Goal: Contribute content: Contribute content

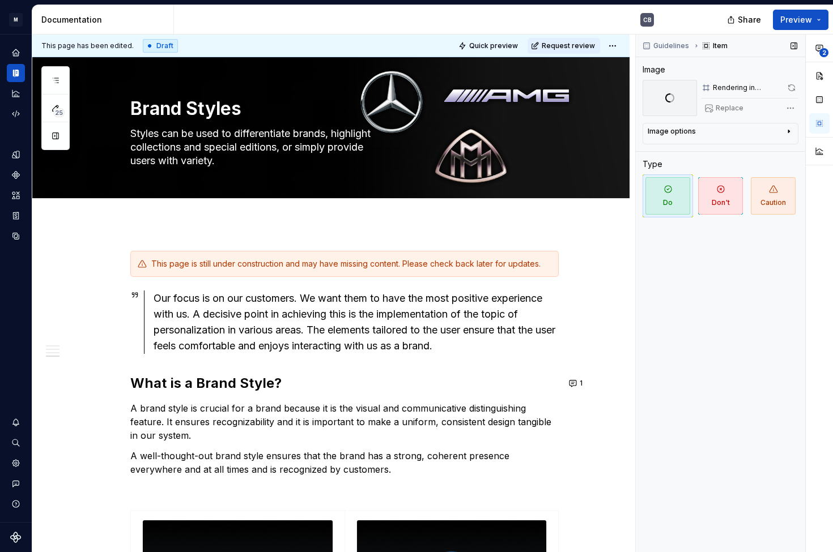
scroll to position [2350, 0]
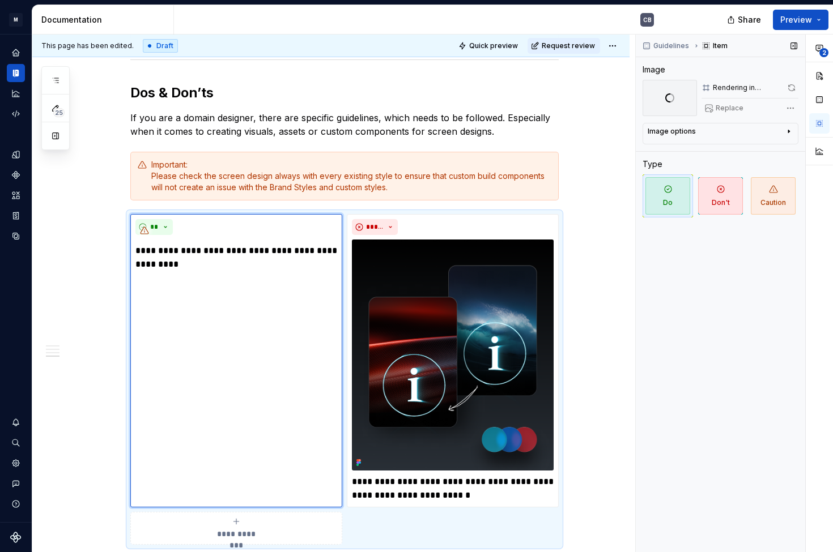
click at [791, 86] on span at bounding box center [791, 88] width 14 height 16
click at [790, 89] on span at bounding box center [791, 88] width 14 height 16
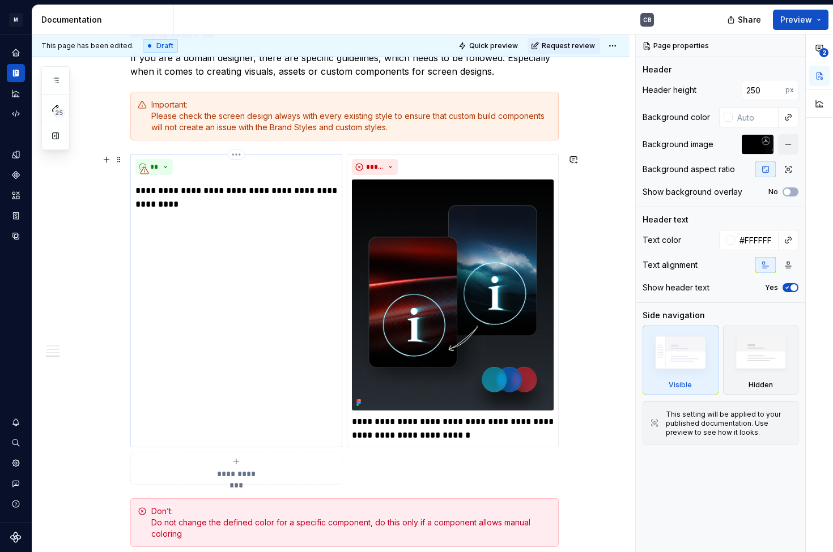
scroll to position [2460, 0]
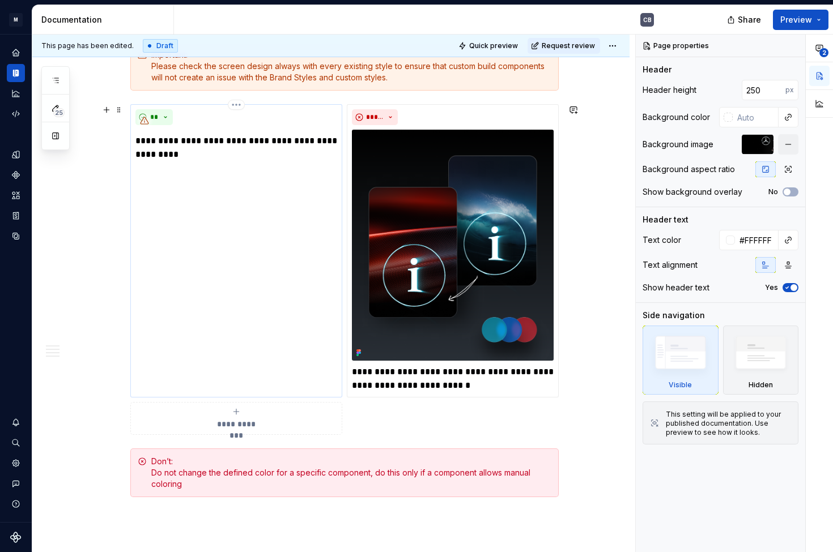
click at [174, 254] on div "**********" at bounding box center [236, 251] width 212 height 294
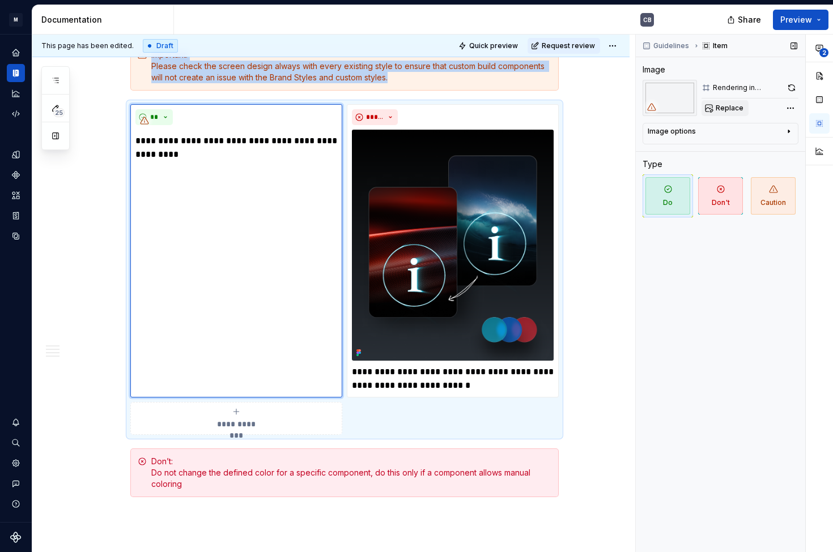
click at [729, 110] on span "Replace" at bounding box center [729, 108] width 28 height 9
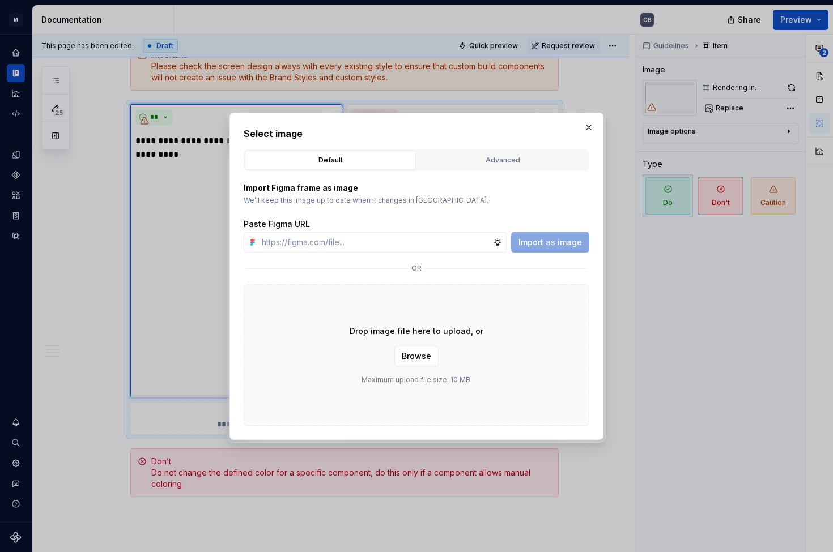
type textarea "*"
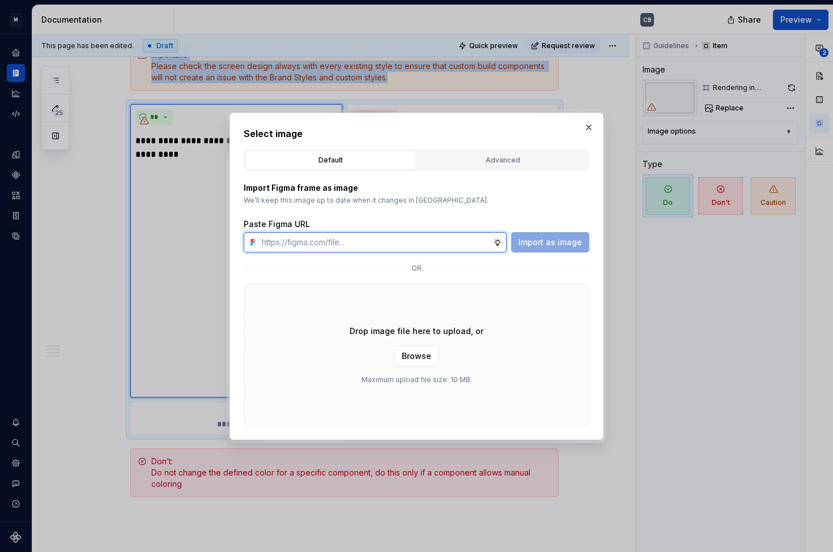
paste input "https://www.figma.com/design/6xvyLlO4QzLwWHX4BXGB1R/HU-Design-System-Library?no…"
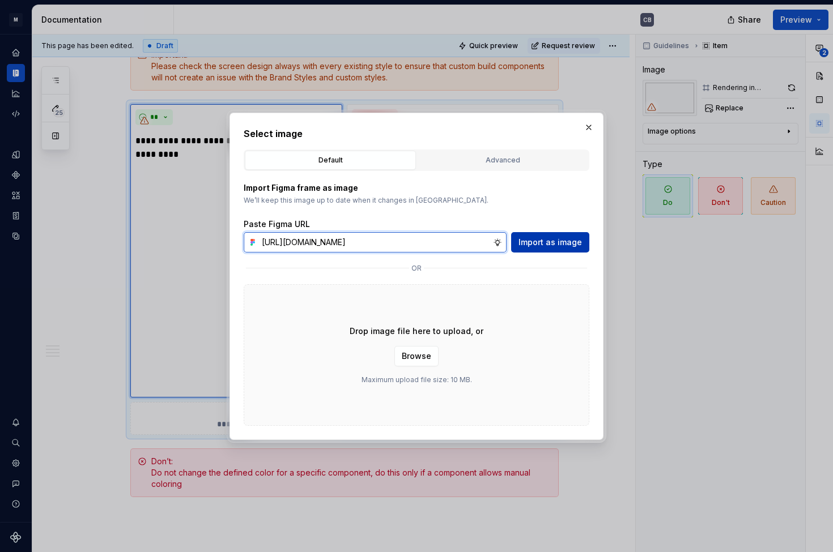
type input "https://www.figma.com/design/6xvyLlO4QzLwWHX4BXGB1R/HU-Design-System-Library?no…"
click at [570, 240] on span "Import as image" at bounding box center [549, 242] width 63 height 11
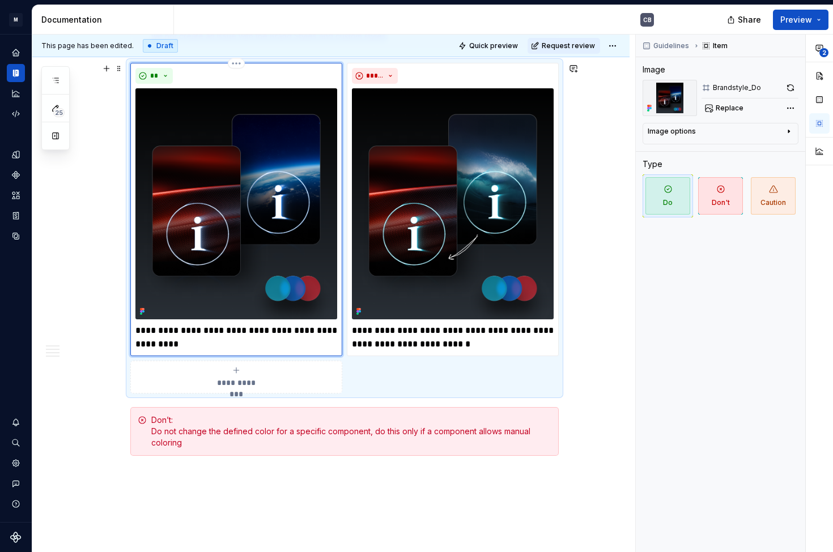
scroll to position [2499, 0]
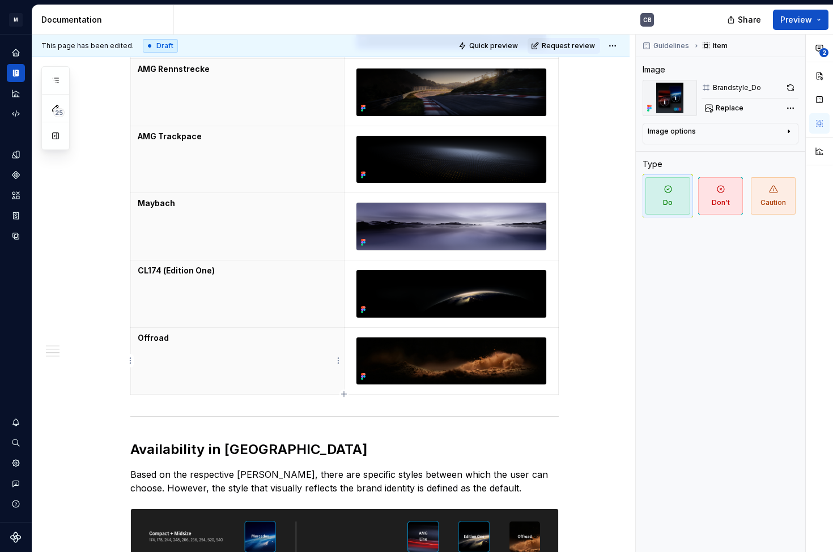
scroll to position [1555, 0]
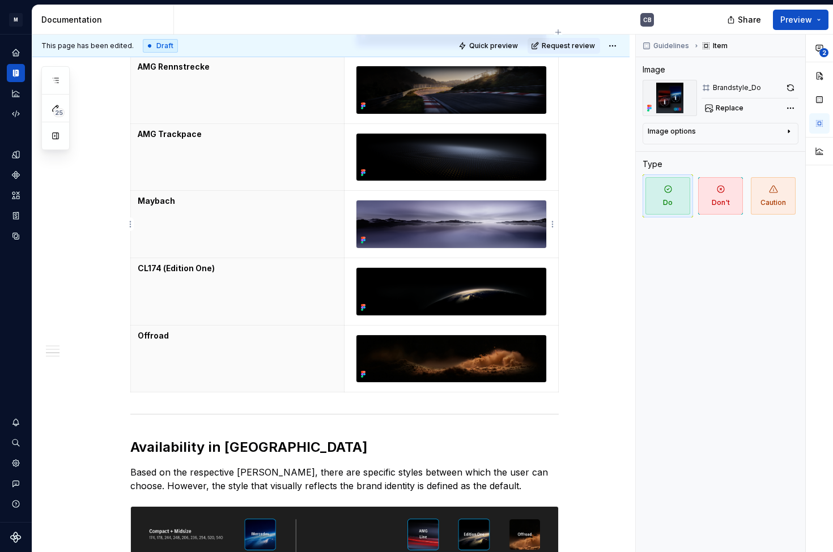
click at [463, 216] on img at bounding box center [451, 225] width 190 height 48
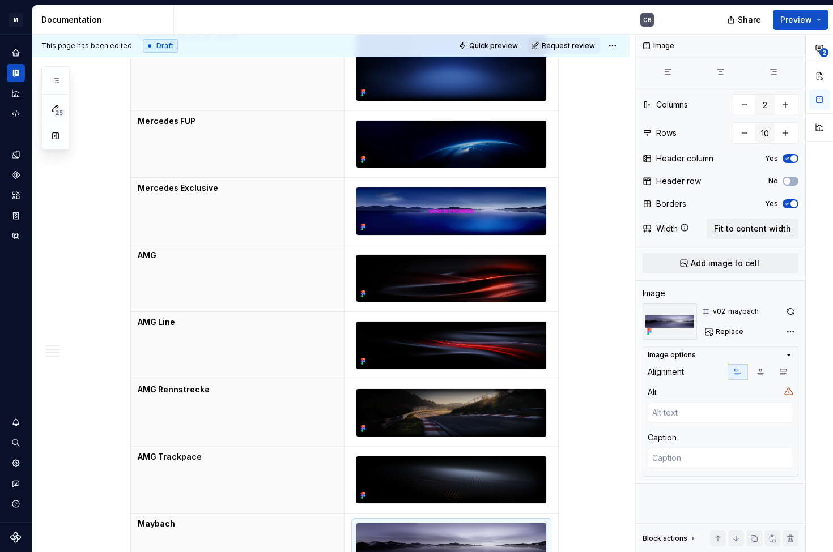
scroll to position [1094, 0]
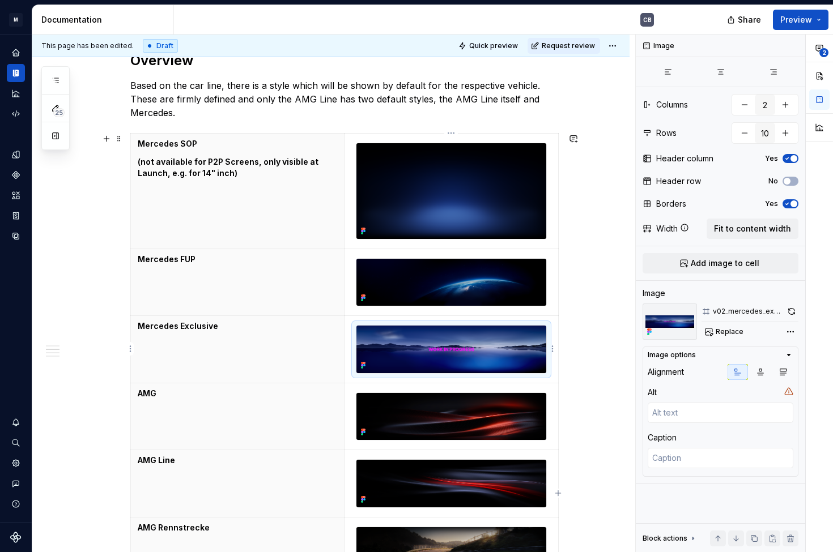
click at [451, 361] on img at bounding box center [451, 350] width 190 height 48
click at [787, 308] on button "button" at bounding box center [792, 312] width 14 height 16
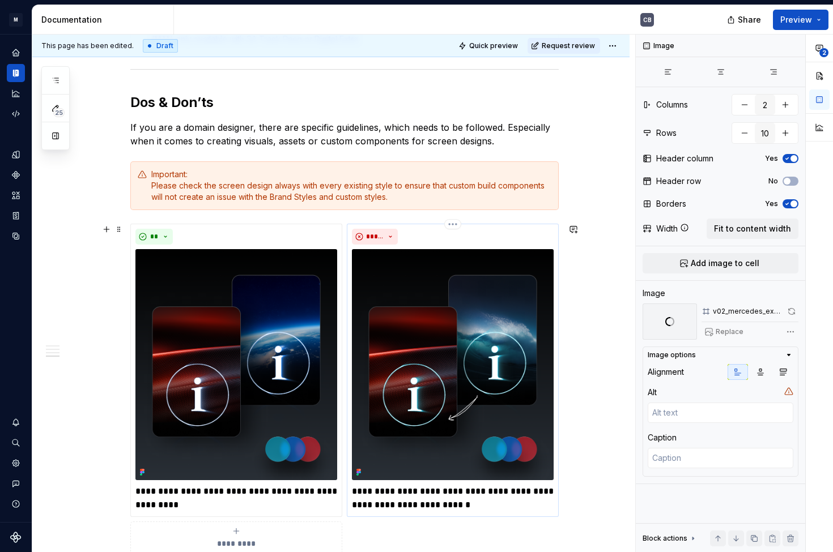
scroll to position [2380, 0]
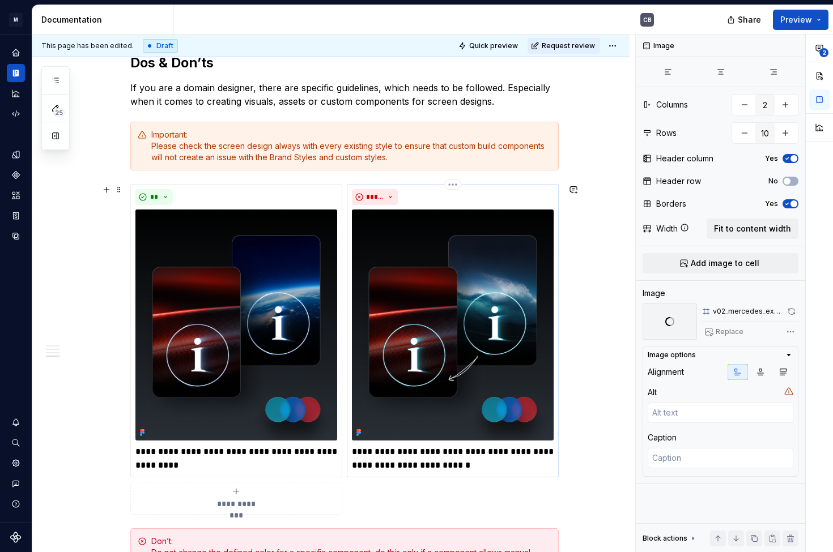
drag, startPoint x: 458, startPoint y: 465, endPoint x: 479, endPoint y: 459, distance: 22.3
click at [458, 465] on p "**********" at bounding box center [453, 458] width 202 height 27
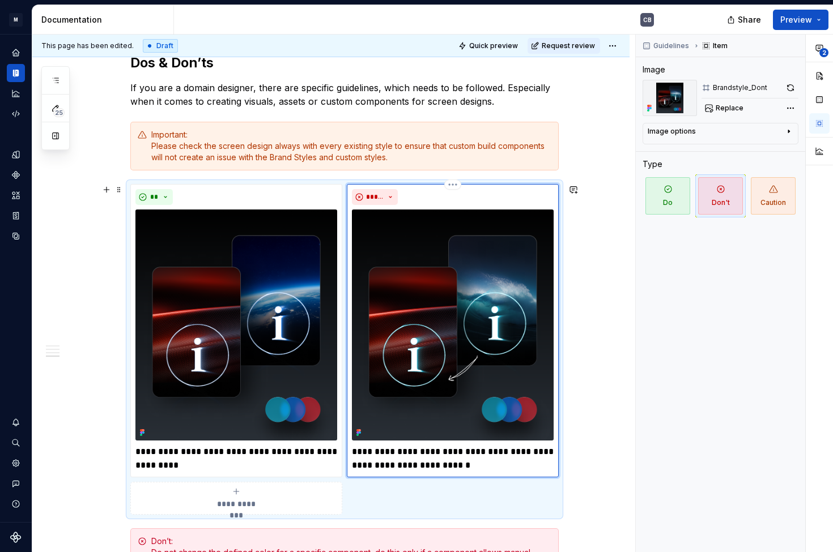
type textarea "*"
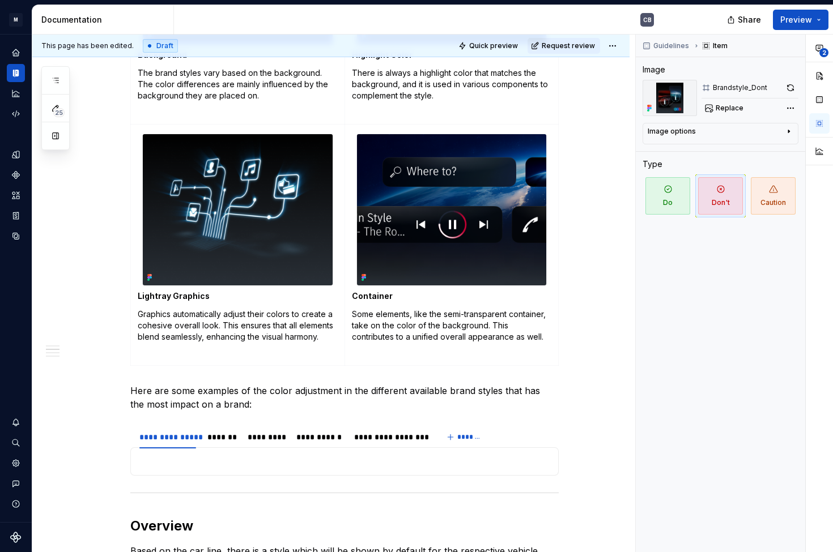
scroll to position [733, 0]
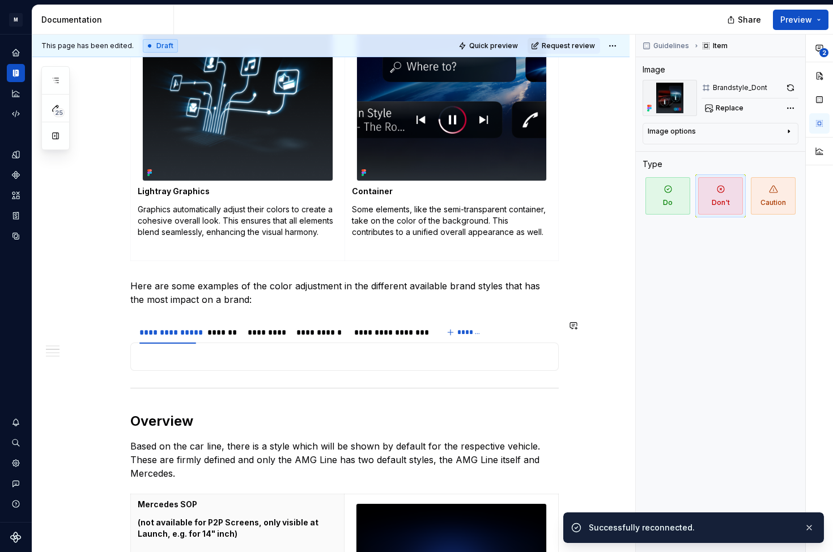
click at [176, 368] on div "Brand Style Button Mercedes Mercedes Exclusive AMG AMG Line AMG Rennstrecke AMG…" at bounding box center [344, 357] width 428 height 28
click at [174, 356] on p at bounding box center [345, 357] width 414 height 14
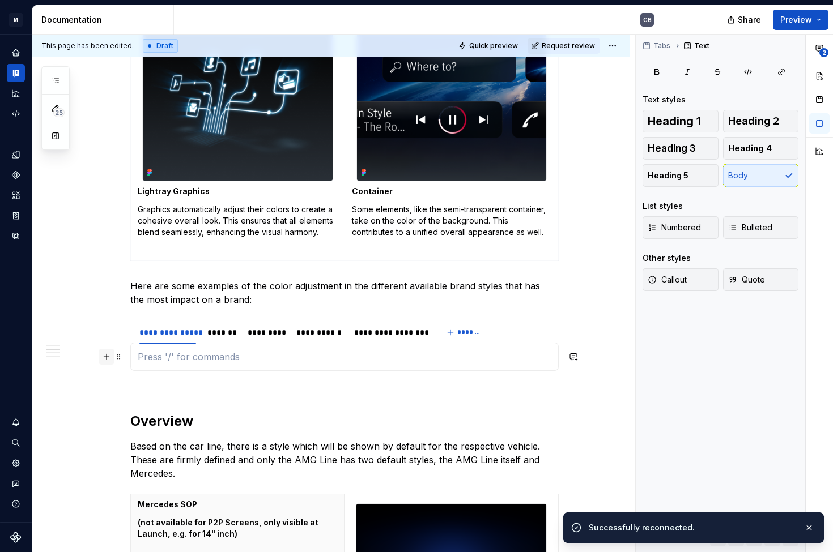
click at [108, 357] on button "button" at bounding box center [107, 357] width 16 height 16
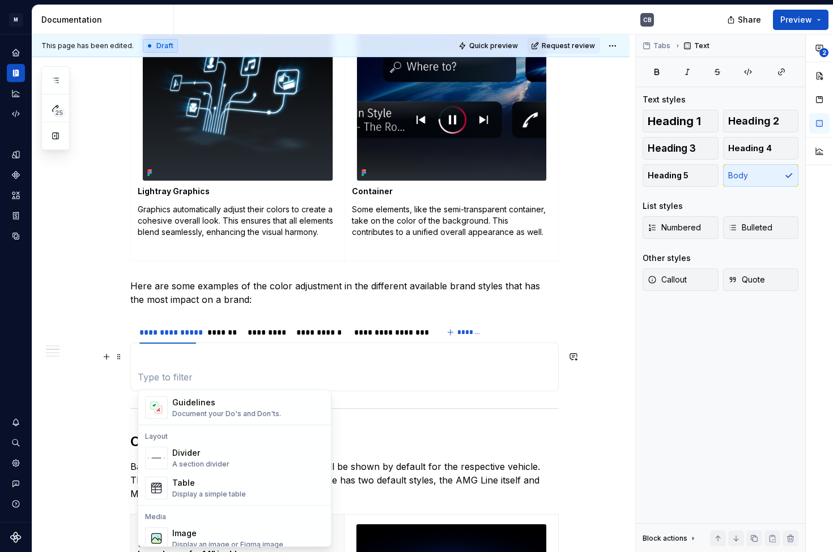
scroll to position [369, 0]
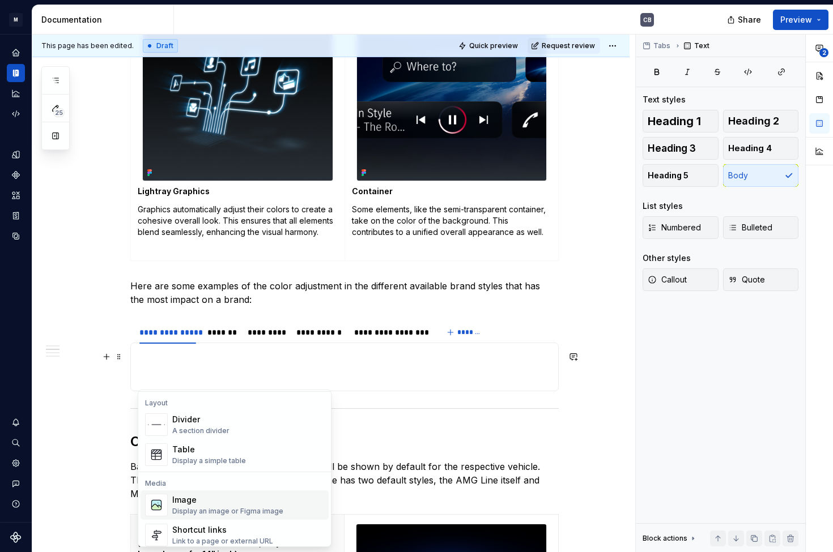
click at [200, 503] on div "Image" at bounding box center [227, 500] width 111 height 11
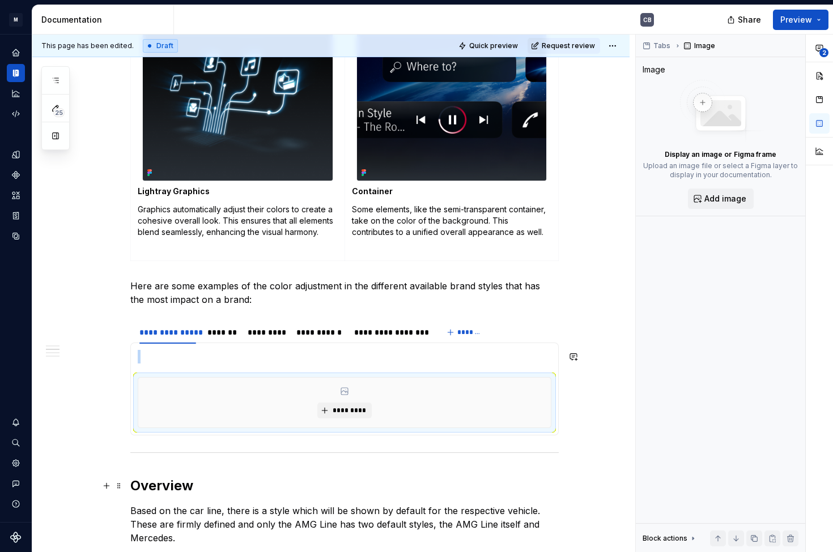
type textarea "*"
click at [347, 404] on button "*********" at bounding box center [344, 411] width 54 height 16
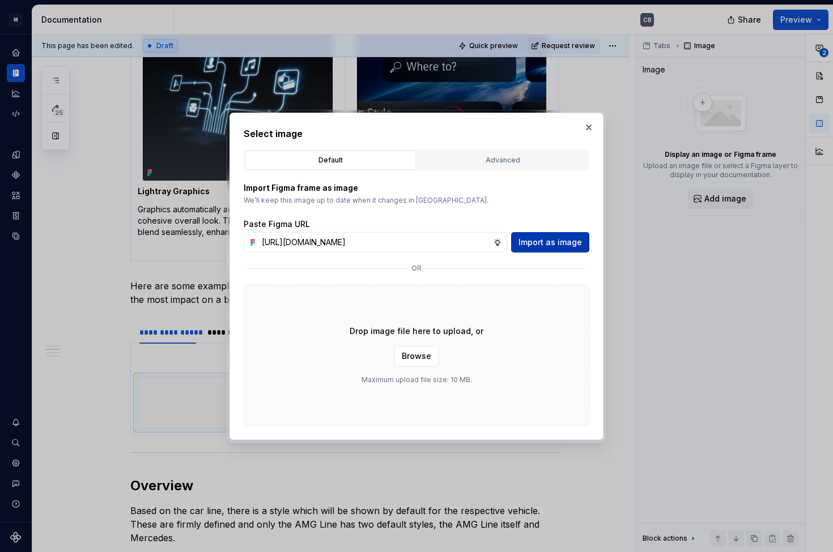
type input "https://www.figma.com/design/6xvyLlO4QzLwWHX4BXGB1R/HU-Design-System-Library?no…"
click at [538, 242] on span "Import as image" at bounding box center [549, 242] width 63 height 11
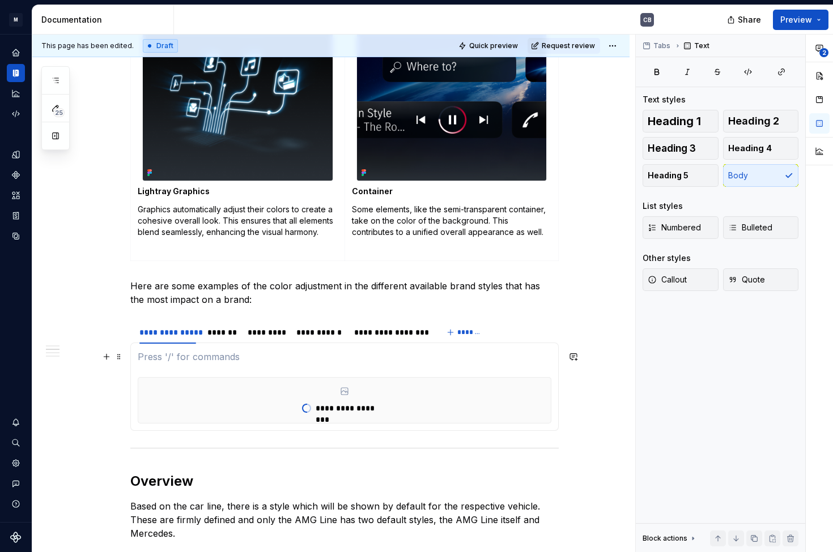
click at [264, 358] on p at bounding box center [345, 357] width 414 height 14
click at [113, 357] on button "button" at bounding box center [107, 357] width 16 height 16
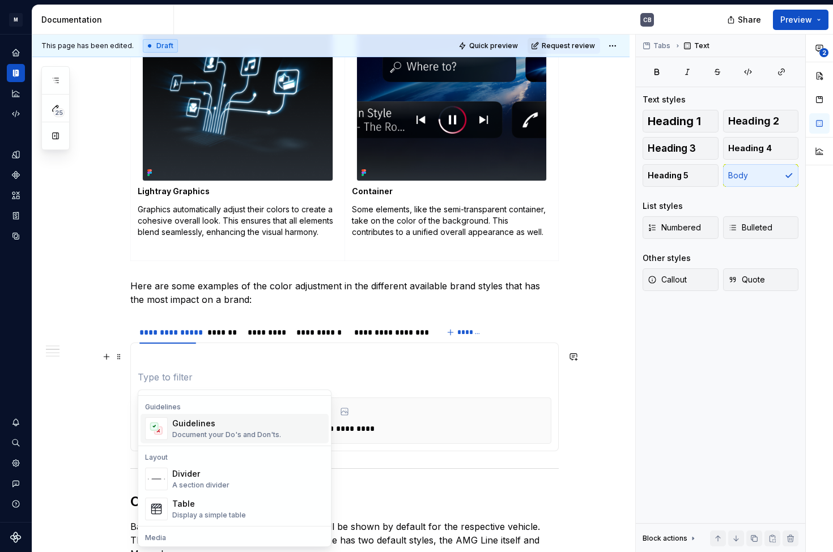
scroll to position [342, 0]
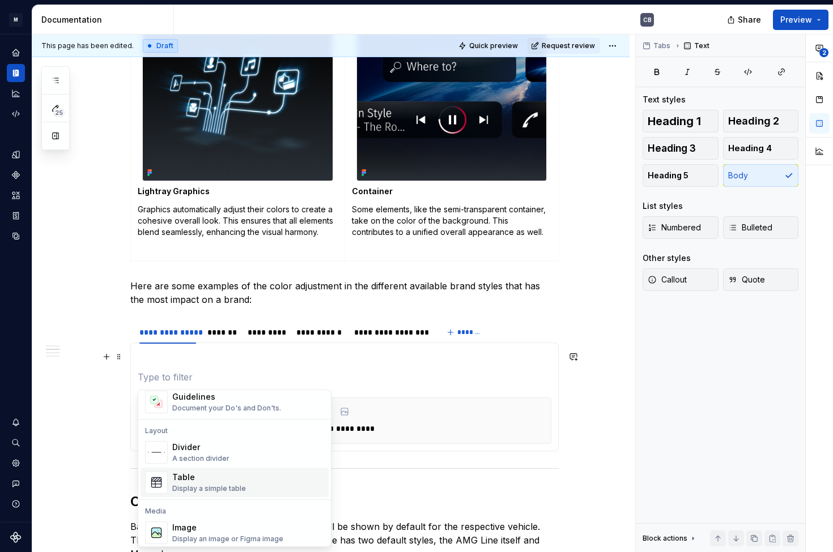
click at [202, 476] on div "Table" at bounding box center [209, 477] width 74 height 11
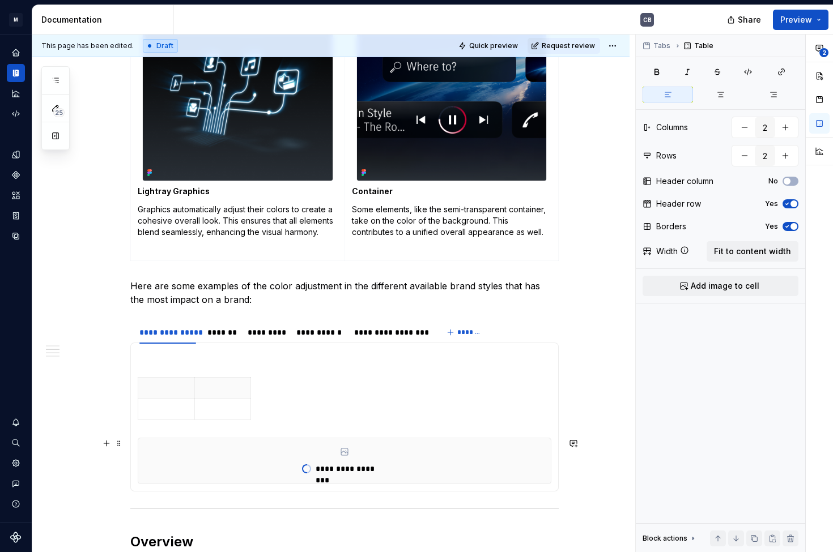
type textarea "*"
click at [341, 454] on icon at bounding box center [344, 452] width 7 height 7
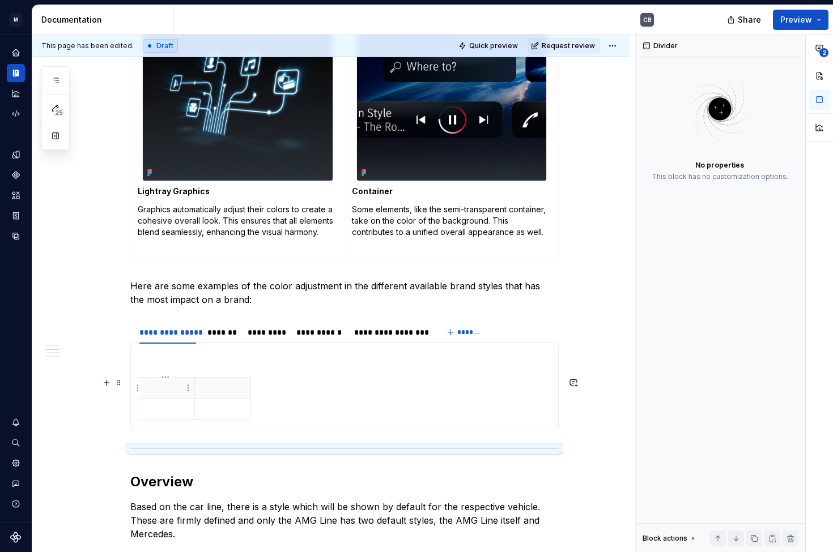
click at [172, 385] on p at bounding box center [166, 387] width 42 height 11
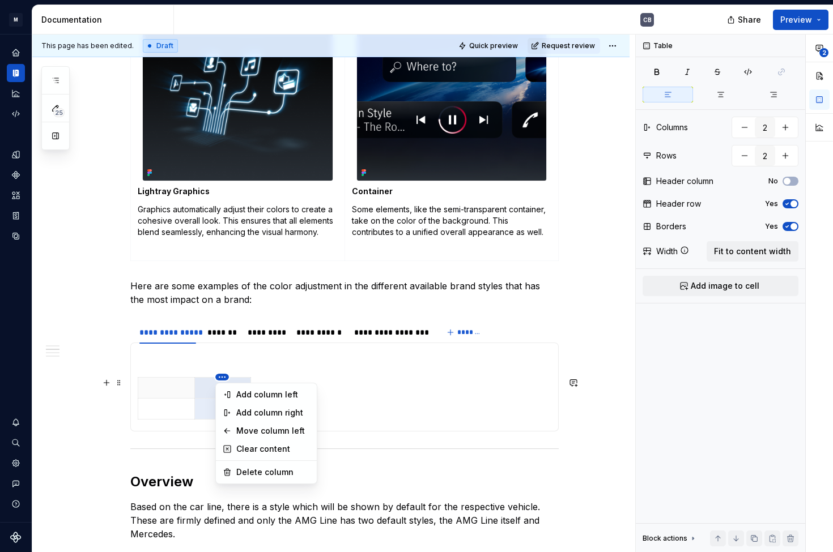
click at [221, 378] on html "M MBUX-DesignSystem CB Dataset Default Documentation CB Share Preview 25 Pages …" at bounding box center [416, 276] width 833 height 552
click at [788, 202] on div "**********" at bounding box center [734, 294] width 197 height 518
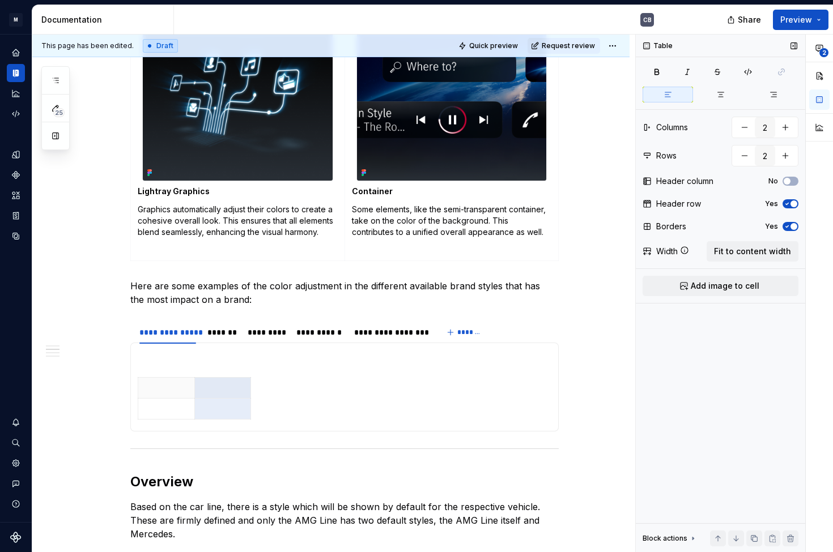
click at [789, 205] on icon "button" at bounding box center [786, 204] width 9 height 7
click at [144, 386] on td at bounding box center [166, 388] width 57 height 21
click at [187, 387] on html "M MBUX-DesignSystem CB Dataset Default Documentation CB Share Preview 25 Pages …" at bounding box center [416, 276] width 833 height 552
click at [226, 408] on div "Add image" at bounding box center [243, 408] width 74 height 11
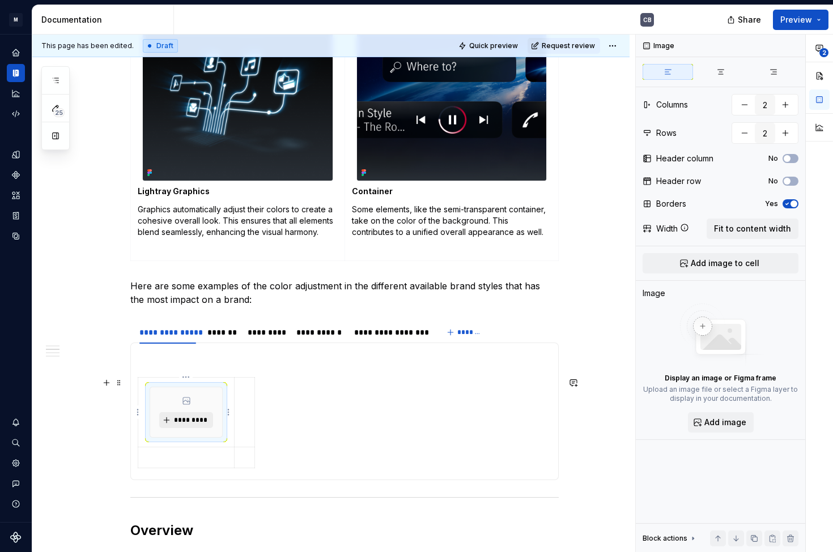
click at [204, 414] on button "*********" at bounding box center [186, 420] width 54 height 16
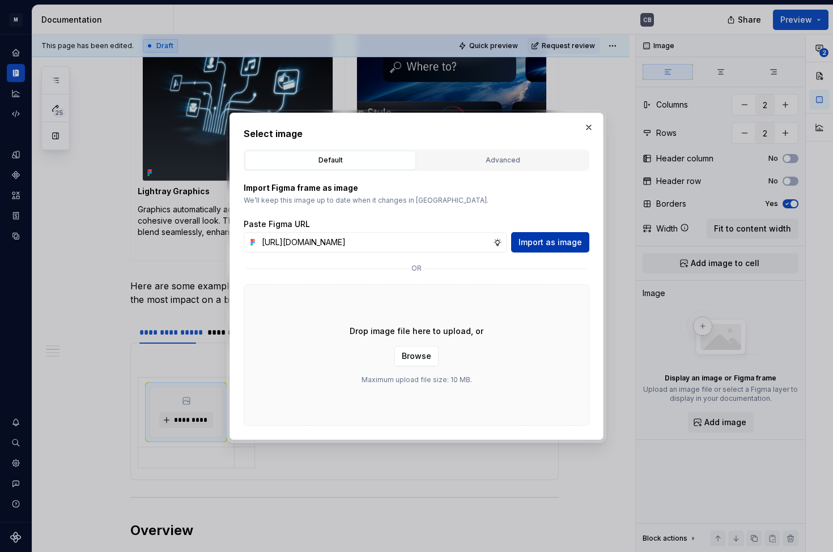
type input "https://www.figma.com/design/6xvyLlO4QzLwWHX4BXGB1R/HU-Design-System-Library?no…"
click at [551, 240] on span "Import as image" at bounding box center [549, 242] width 63 height 11
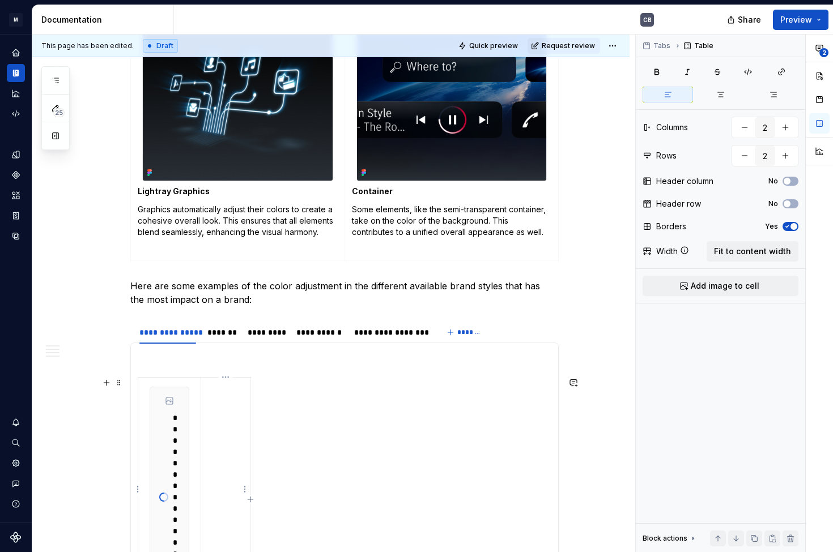
click at [221, 392] on p at bounding box center [226, 387] width 36 height 11
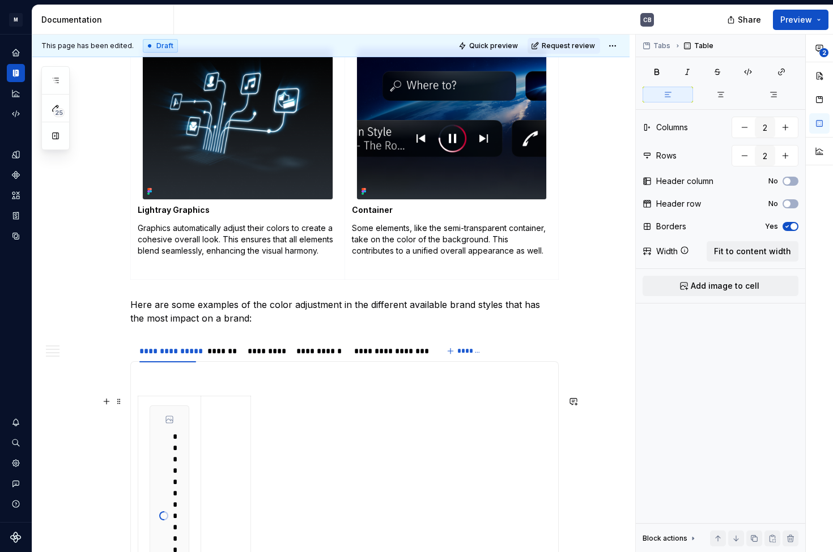
scroll to position [813, 0]
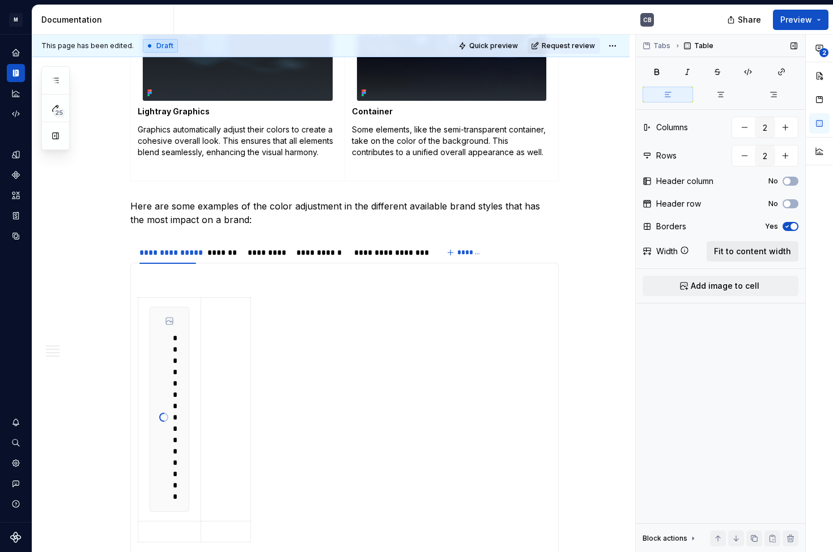
click at [733, 253] on span "Fit to content width" at bounding box center [752, 251] width 77 height 11
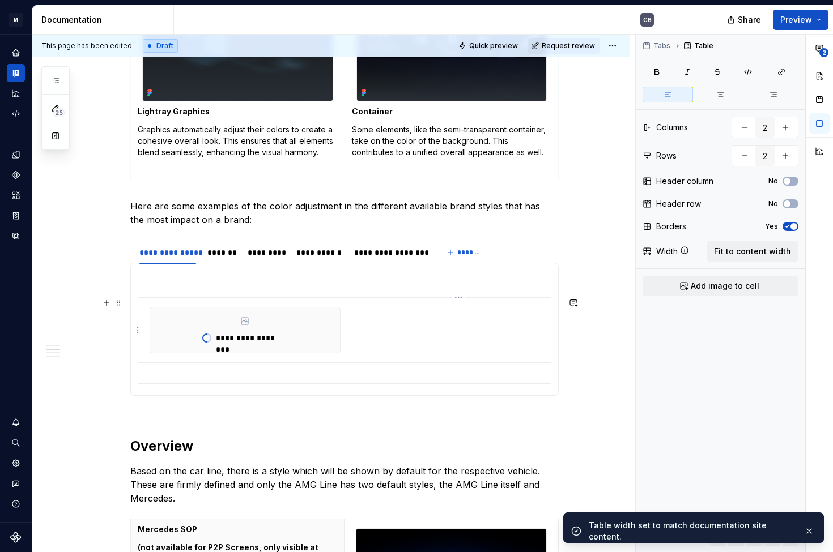
click at [382, 318] on td at bounding box center [459, 330] width 214 height 65
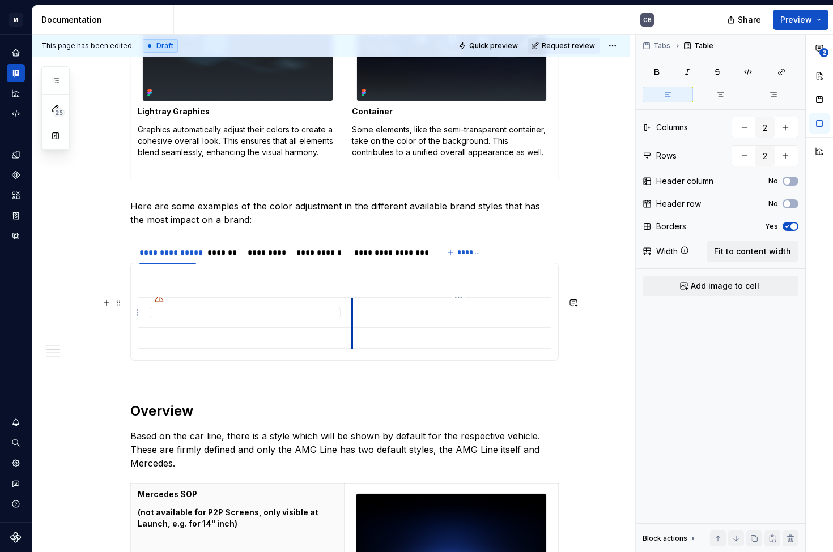
type textarea "*"
drag, startPoint x: 352, startPoint y: 322, endPoint x: 206, endPoint y: 321, distance: 146.2
click at [206, 321] on td at bounding box center [311, 313] width 214 height 30
click at [259, 314] on td at bounding box center [313, 313] width 214 height 30
drag, startPoint x: 418, startPoint y: 314, endPoint x: 529, endPoint y: 312, distance: 111.0
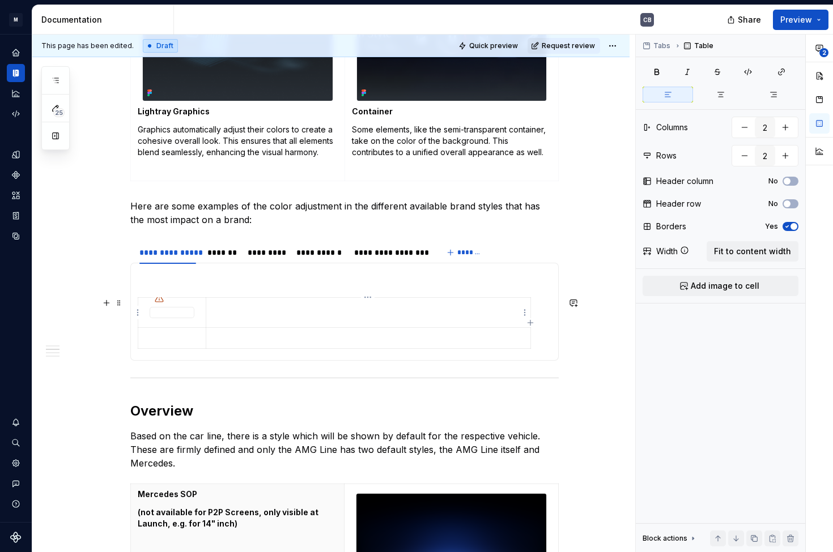
click at [395, 314] on p at bounding box center [368, 308] width 310 height 11
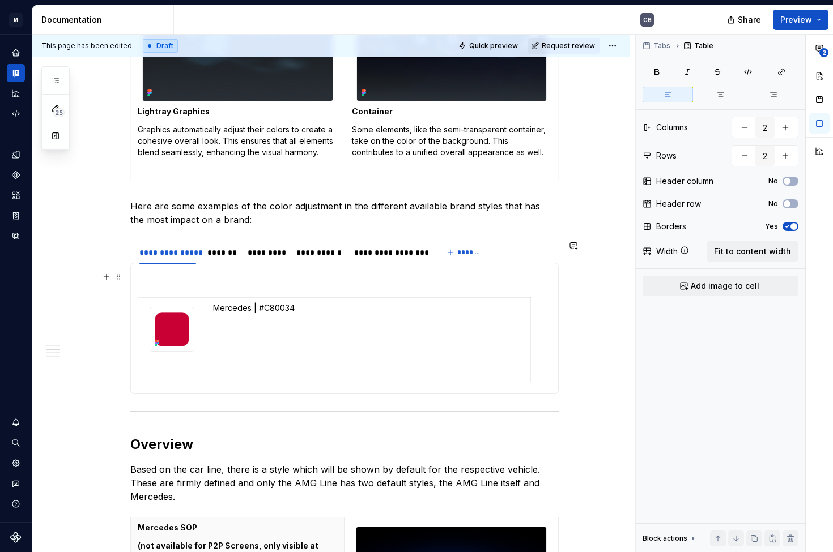
click at [215, 275] on p at bounding box center [345, 277] width 414 height 14
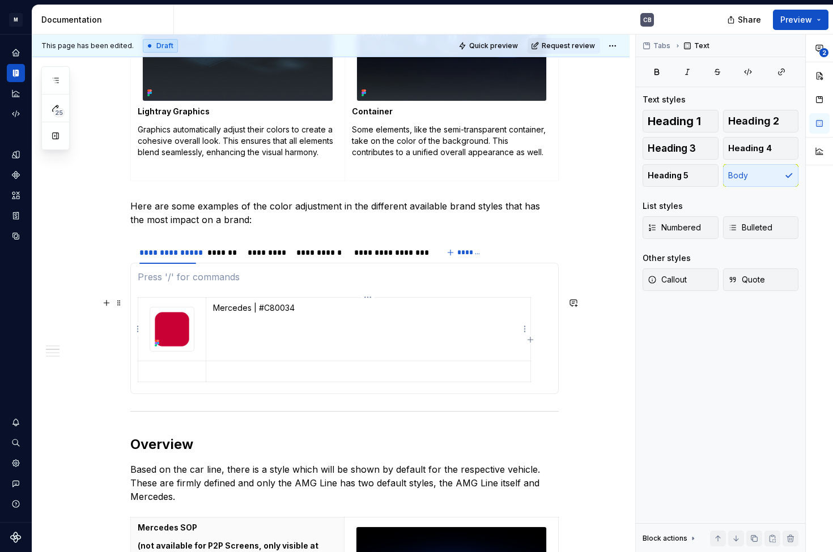
click at [217, 313] on p "Mercedes | #C80034" at bounding box center [368, 308] width 310 height 11
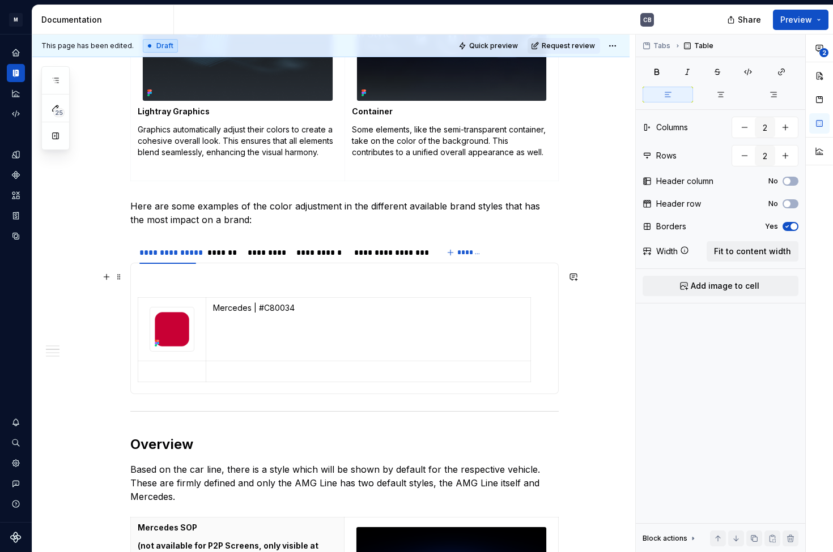
click at [187, 281] on p at bounding box center [345, 277] width 414 height 14
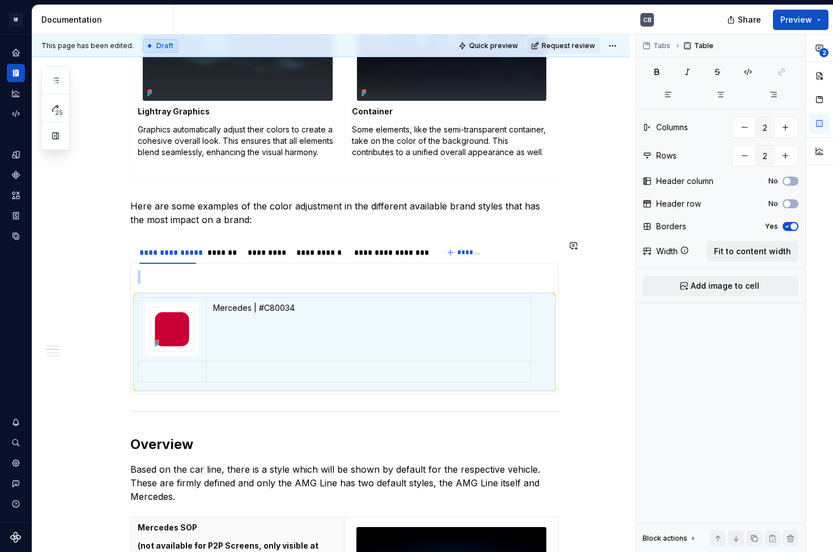
click at [147, 269] on div "Mercedes | #C80034 Brand Style Button Mercedes Mercedes Exclusive AMG AMG Line …" at bounding box center [344, 328] width 428 height 131
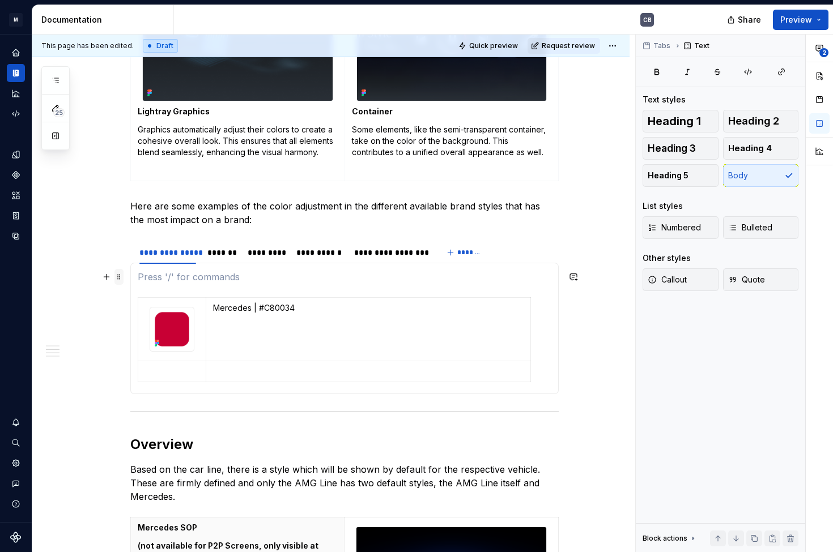
click at [118, 277] on span at bounding box center [118, 277] width 9 height 16
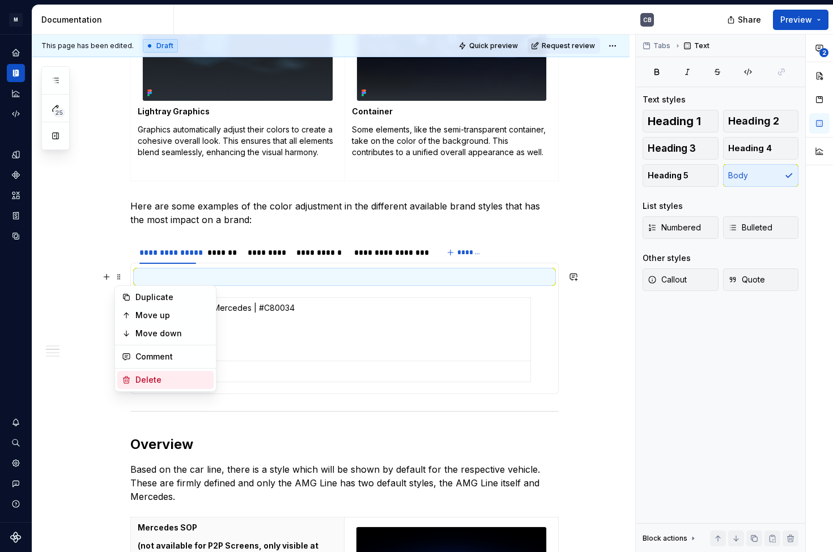
click at [157, 381] on div "Delete" at bounding box center [172, 379] width 74 height 11
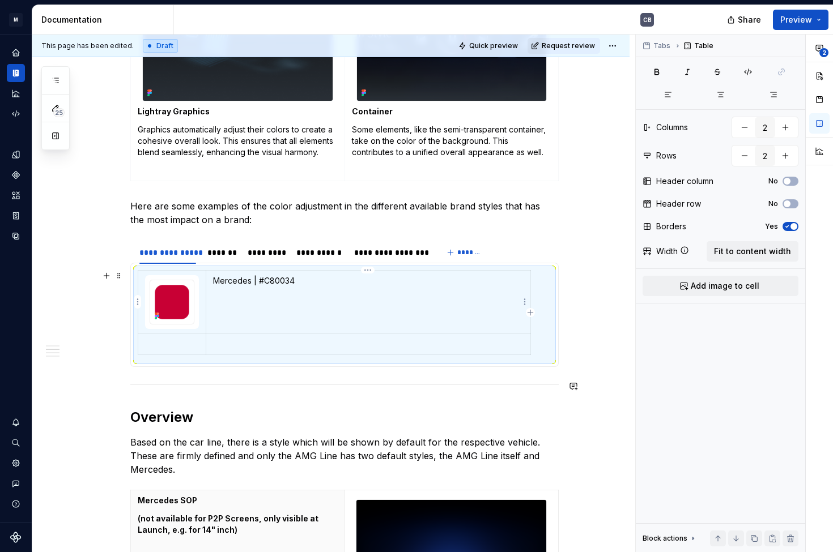
click at [232, 305] on td "Mercedes | #C80034" at bounding box center [368, 302] width 325 height 63
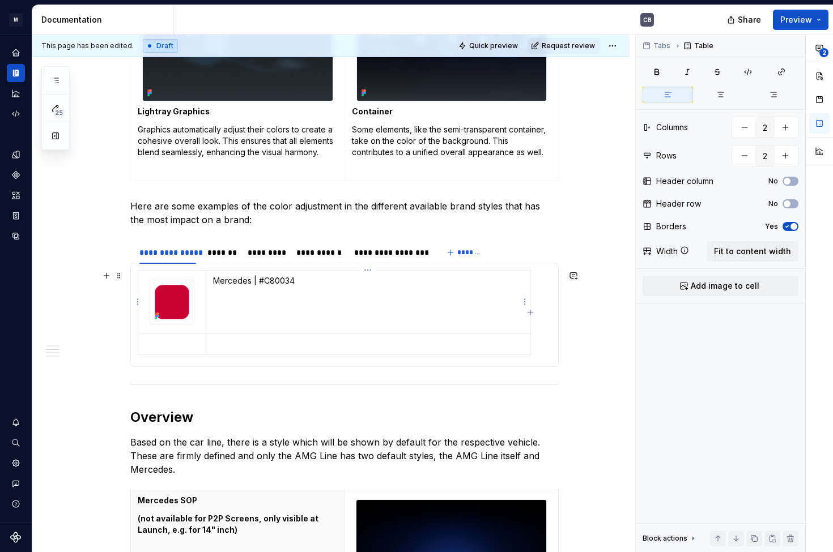
click at [254, 279] on p "Mercedes | #C80034" at bounding box center [368, 280] width 310 height 11
drag, startPoint x: 266, startPoint y: 279, endPoint x: 210, endPoint y: 277, distance: 56.1
click at [210, 277] on td "Mercedes #C80034" at bounding box center [368, 302] width 325 height 63
click at [649, 72] on button "button" at bounding box center [656, 72] width 28 height 16
click at [263, 300] on p "#C80034" at bounding box center [368, 298] width 310 height 11
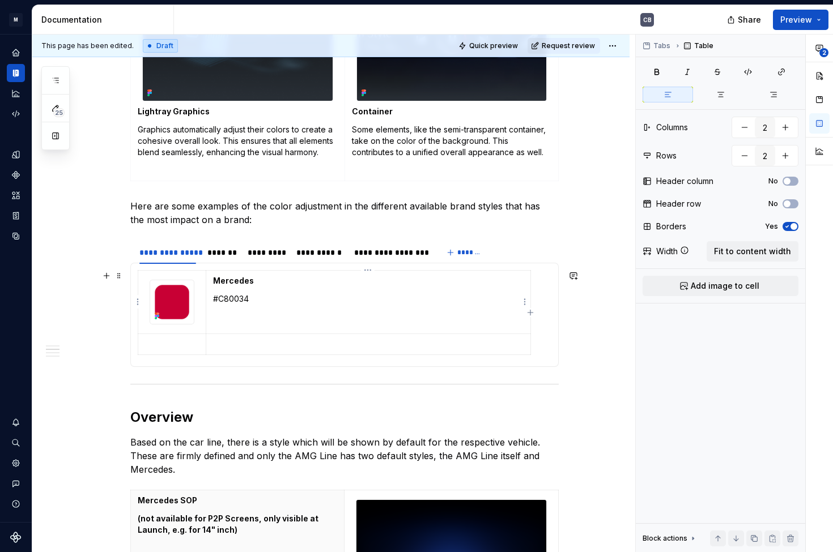
click at [214, 298] on p "#C80034" at bounding box center [368, 298] width 310 height 11
click at [210, 297] on td "Mercedes c_on / #C80034" at bounding box center [368, 302] width 325 height 63
click at [306, 298] on p "color/interaction/c_on / #C80034" at bounding box center [368, 298] width 310 height 11
click at [304, 298] on p "color/interaction/c_on / #C80034" at bounding box center [368, 298] width 310 height 11
click at [507, 46] on span "Quick preview" at bounding box center [493, 45] width 49 height 9
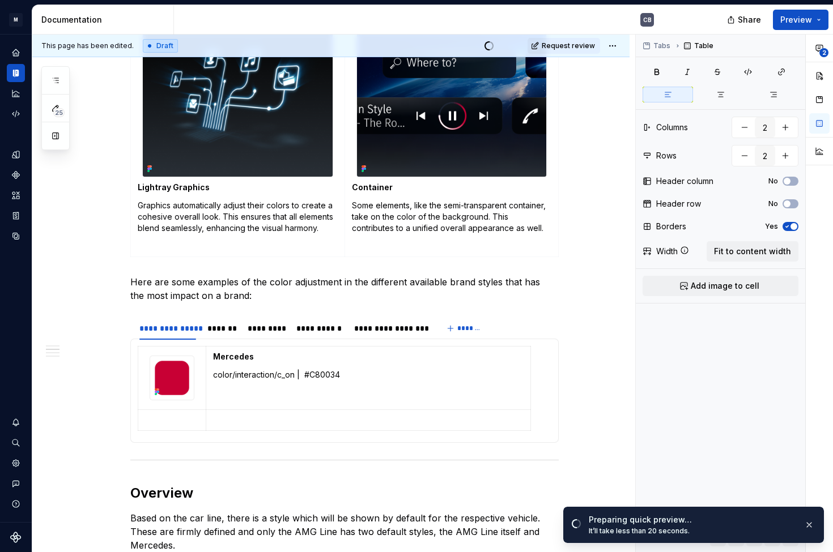
scroll to position [0, 0]
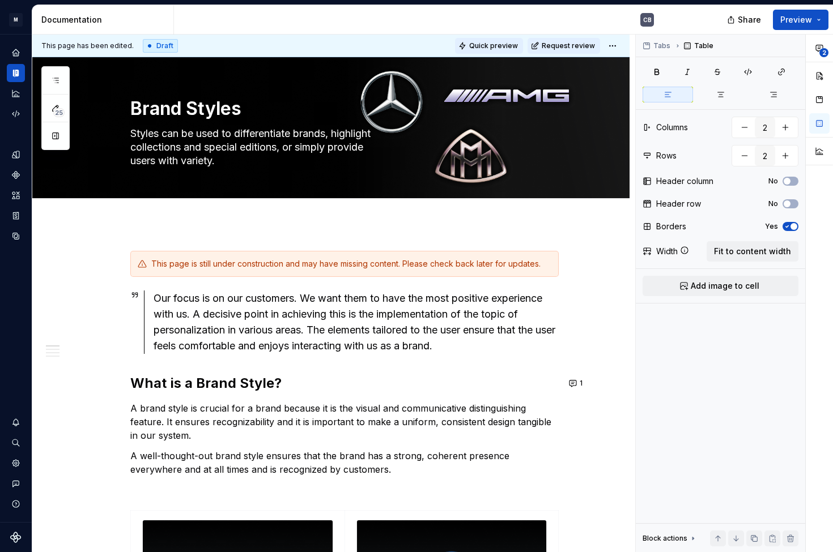
click at [501, 44] on span "Quick preview" at bounding box center [493, 45] width 49 height 9
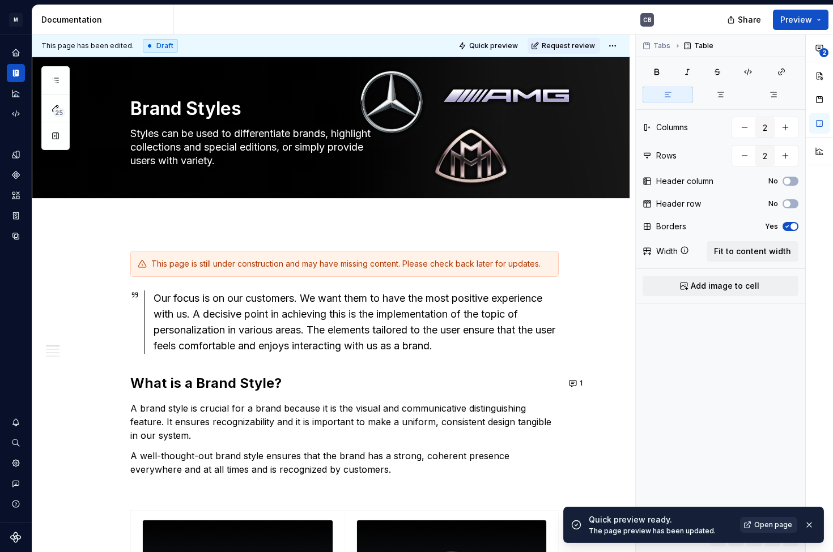
click at [773, 525] on span "Open page" at bounding box center [773, 525] width 38 height 9
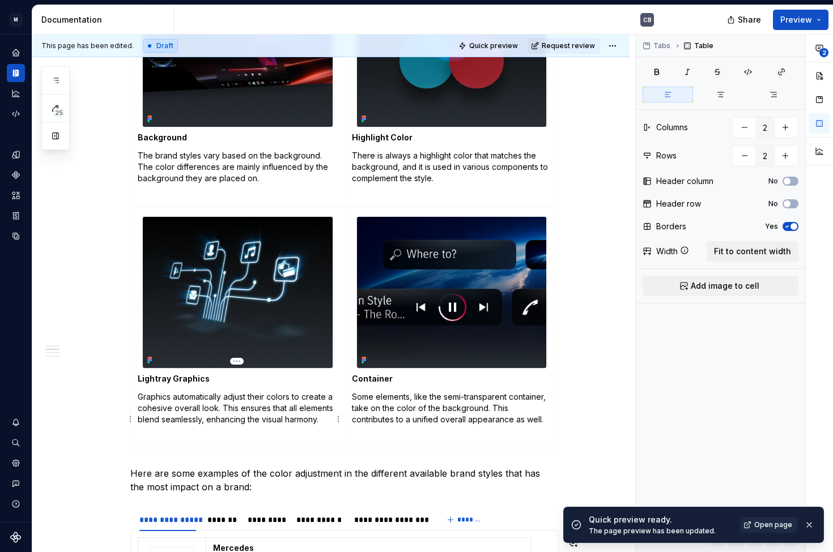
scroll to position [941, 0]
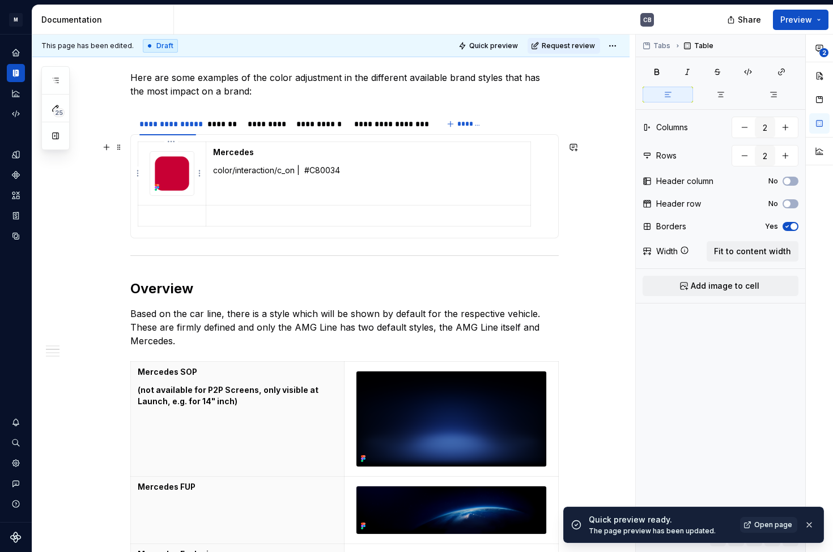
click at [181, 173] on img at bounding box center [172, 174] width 44 height 44
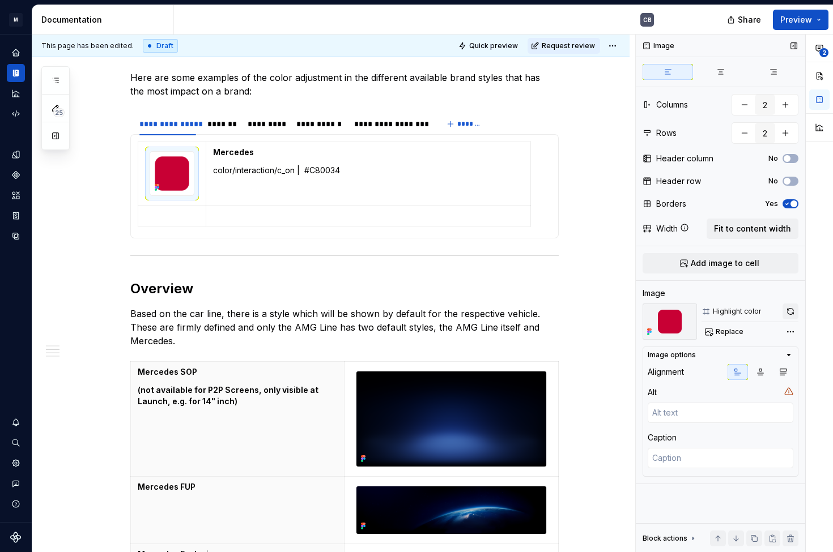
click at [793, 312] on button "button" at bounding box center [790, 312] width 16 height 16
click at [177, 211] on p at bounding box center [172, 215] width 54 height 11
type textarea "*"
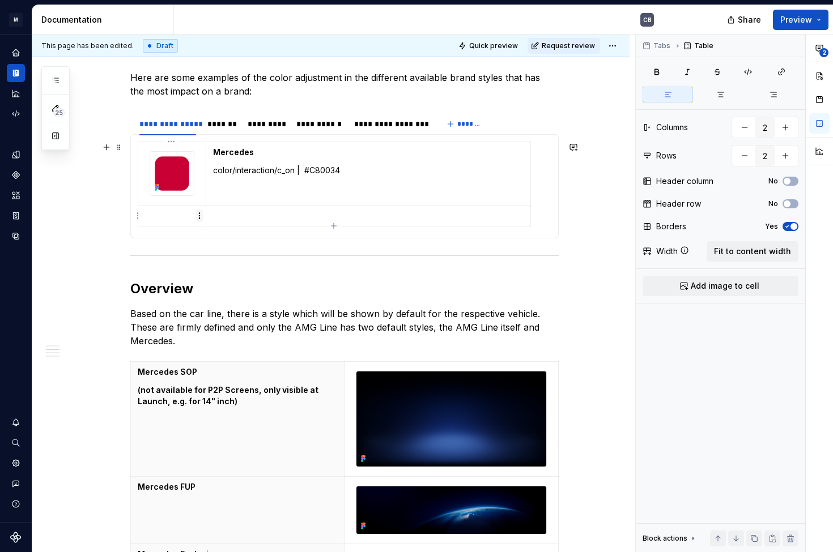
click at [198, 218] on html "M MBUX-DesignSystem CB Dataset Default Documentation CB Share Preview 25 Pages …" at bounding box center [416, 276] width 833 height 552
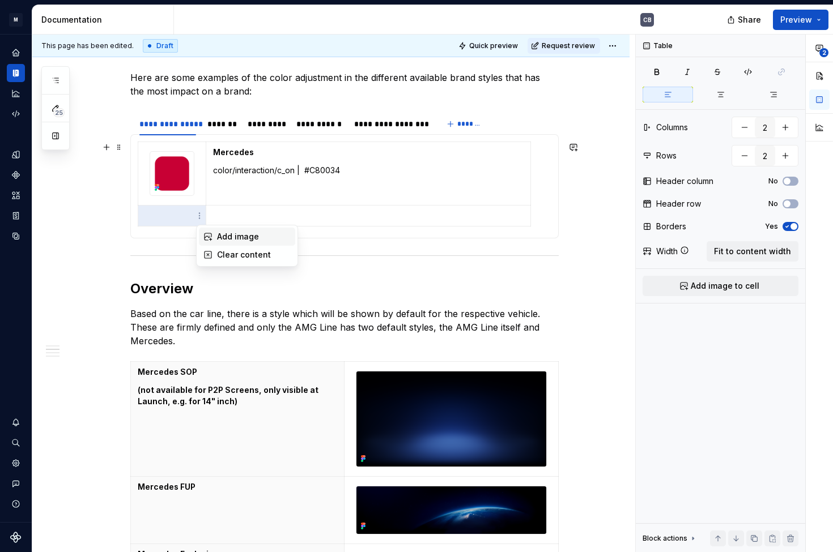
click at [220, 236] on div "Add image" at bounding box center [254, 236] width 74 height 11
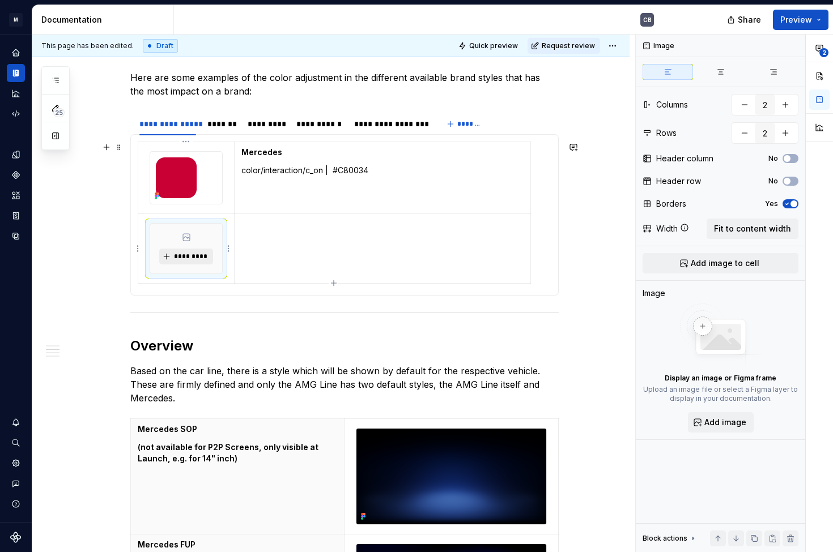
click at [191, 252] on button "*********" at bounding box center [186, 257] width 54 height 16
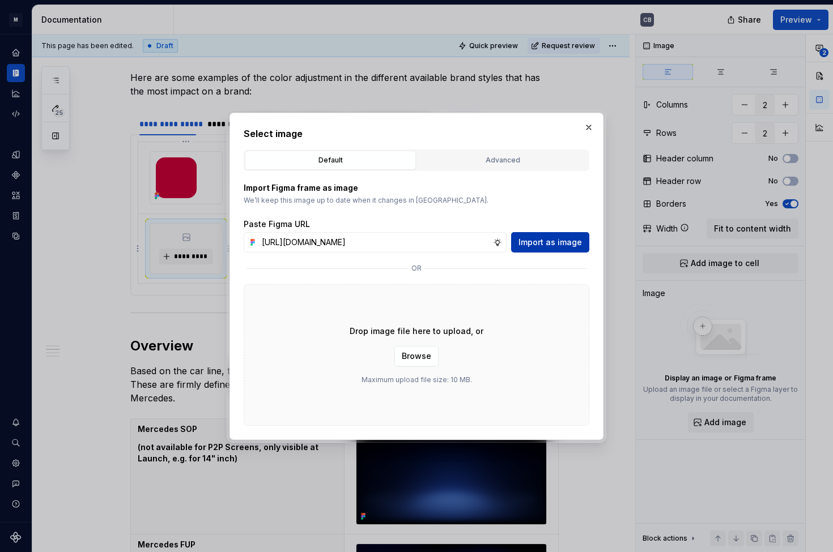
type input "https://www.figma.com/design/6xvyLlO4QzLwWHX4BXGB1R/HU-Design-System-Library?no…"
click at [548, 241] on span "Import as image" at bounding box center [549, 242] width 63 height 11
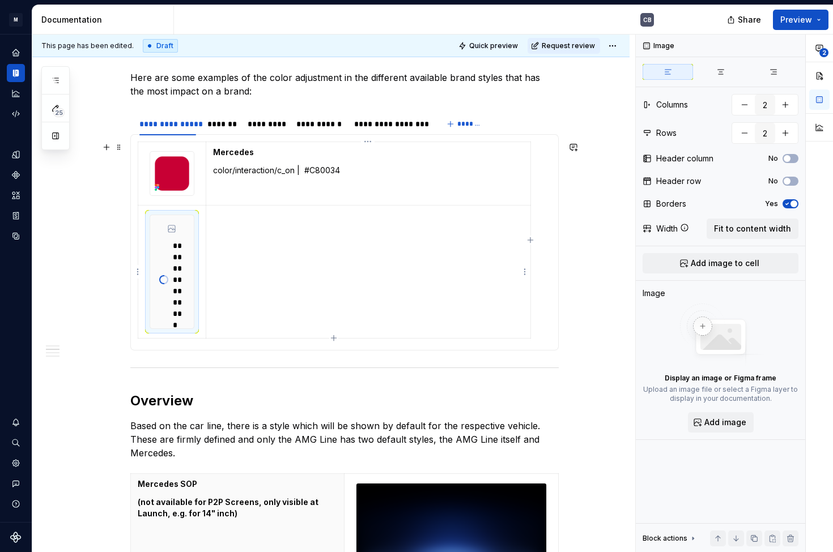
click at [256, 245] on td at bounding box center [368, 272] width 325 height 133
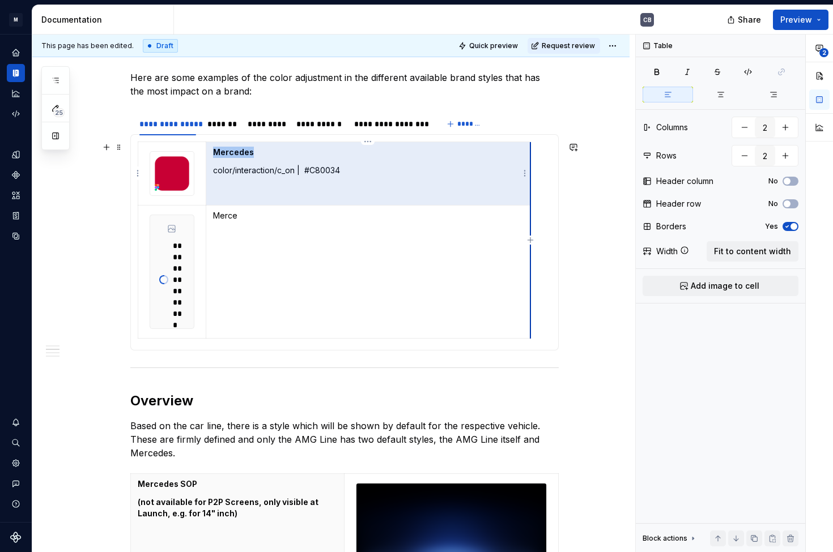
drag, startPoint x: 182, startPoint y: 157, endPoint x: 204, endPoint y: 152, distance: 22.7
click at [204, 152] on tr "Mercedes color/interaction/c_on | #C80034" at bounding box center [334, 173] width 393 height 63
click at [239, 216] on p "Merce" at bounding box center [368, 215] width 310 height 11
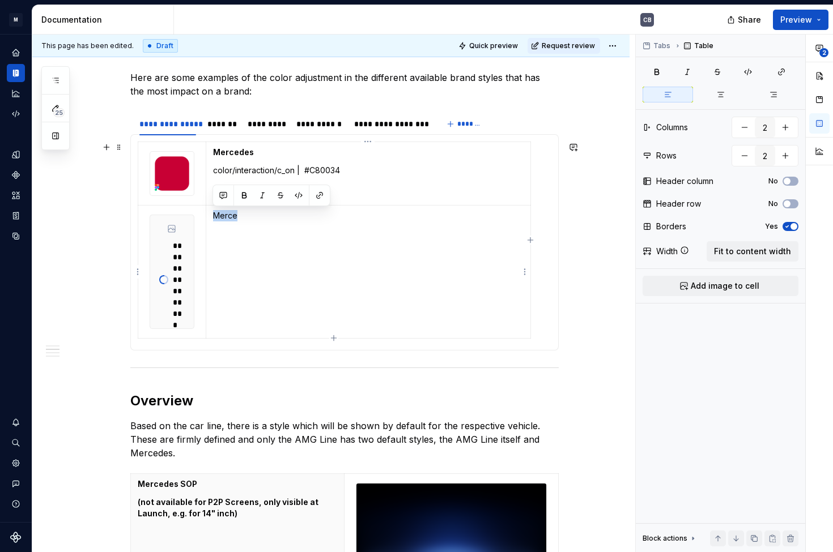
drag, startPoint x: 245, startPoint y: 219, endPoint x: 215, endPoint y: 216, distance: 30.1
click at [215, 216] on p "Merce" at bounding box center [368, 215] width 310 height 11
click at [223, 218] on p at bounding box center [368, 215] width 310 height 11
click at [265, 219] on p "Mercedes" at bounding box center [368, 215] width 310 height 11
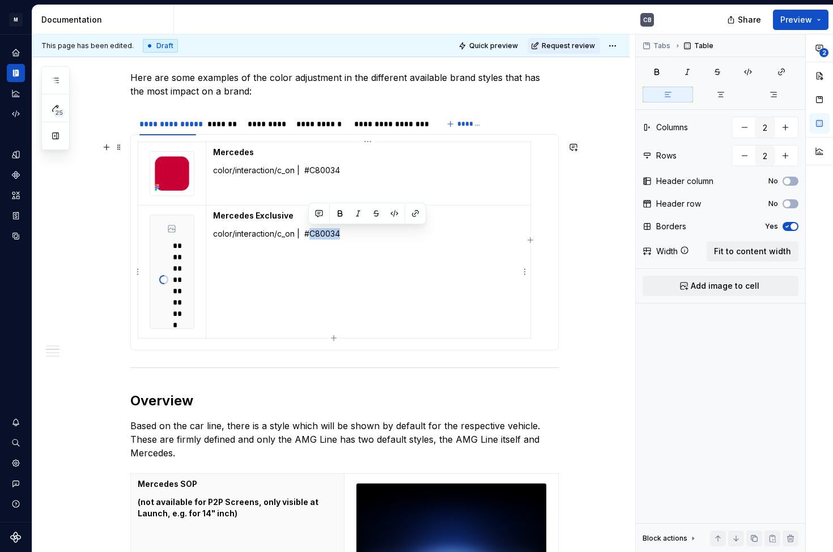
drag, startPoint x: 360, startPoint y: 230, endPoint x: 310, endPoint y: 232, distance: 49.9
click at [310, 232] on p "color/interaction/c_on | #C80034" at bounding box center [368, 233] width 310 height 11
click at [327, 254] on td "Mercedes Exclusive color/interaction/c_on | #C80034" at bounding box center [368, 272] width 325 height 133
click at [331, 336] on icon "button" at bounding box center [333, 338] width 9 height 9
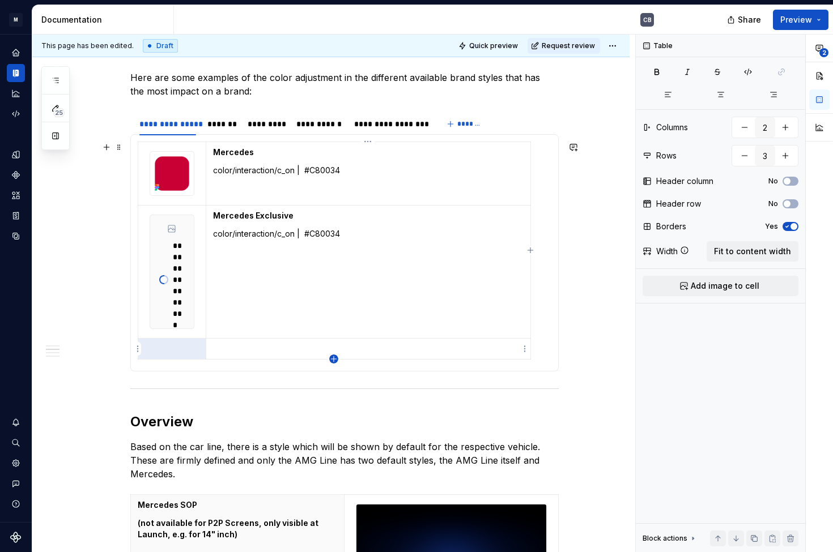
click at [336, 357] on icon "button" at bounding box center [333, 359] width 9 height 9
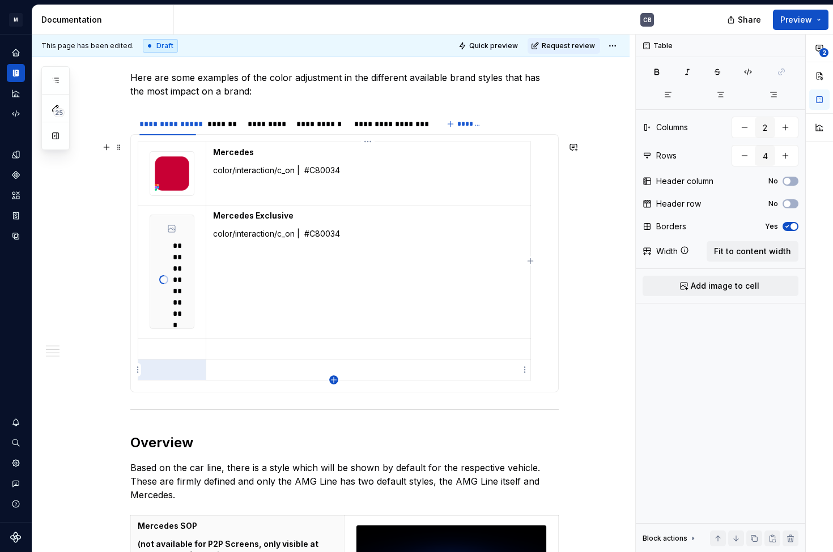
click at [332, 380] on icon "button" at bounding box center [333, 379] width 5 height 5
type input "5"
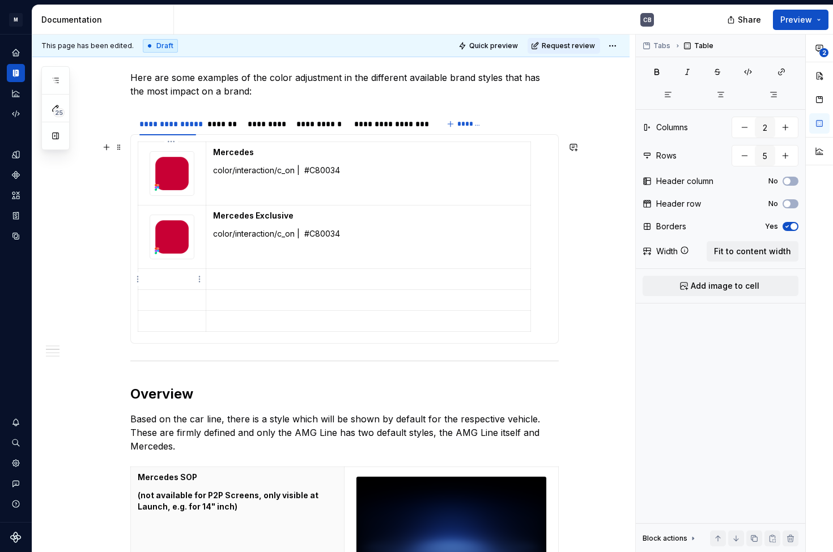
click at [159, 271] on td at bounding box center [172, 279] width 68 height 21
click at [195, 278] on p at bounding box center [172, 279] width 54 height 11
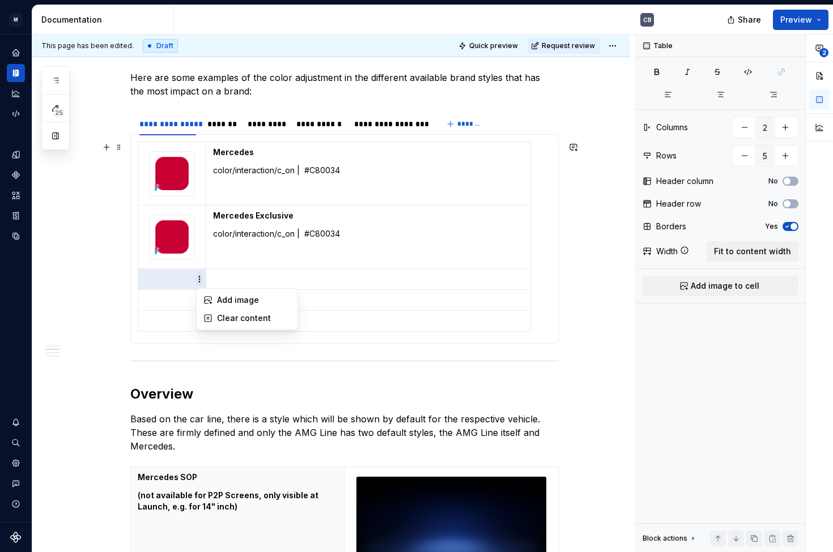
click at [201, 280] on html "M MBUX-DesignSystem CB Dataset Default Documentation CB Share Preview 25 Pages …" at bounding box center [416, 276] width 833 height 552
click at [217, 299] on div "Add image" at bounding box center [254, 300] width 74 height 11
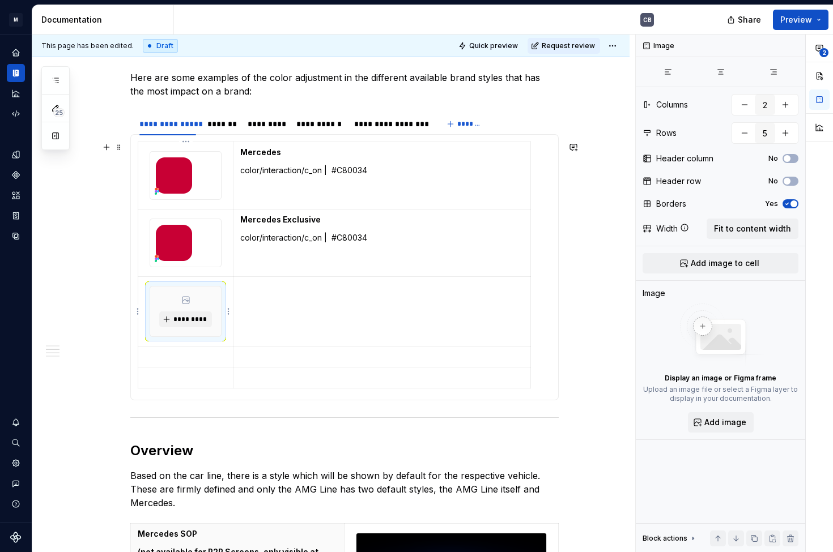
type textarea "*"
click at [182, 318] on span "*********" at bounding box center [190, 319] width 35 height 9
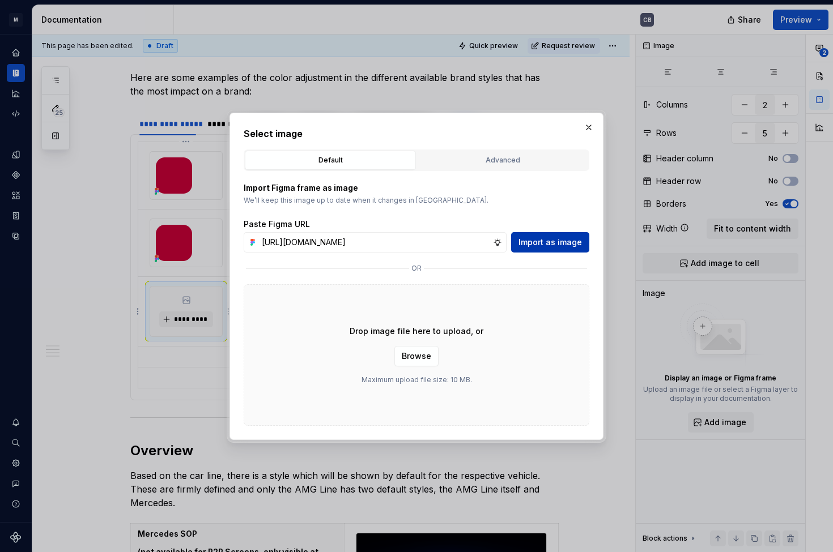
type input "https://www.figma.com/design/6xvyLlO4QzLwWHX4BXGB1R/HU-Design-System-Library?no…"
click at [527, 241] on span "Import as image" at bounding box center [549, 242] width 63 height 11
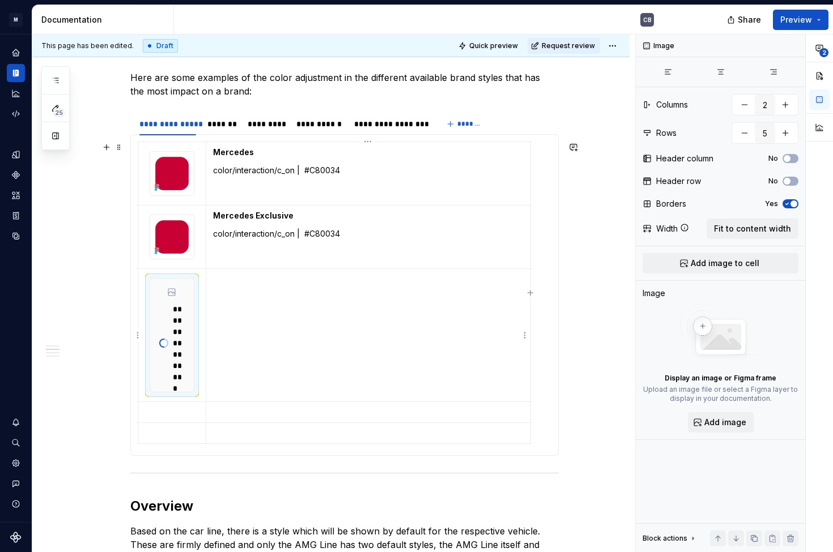
click at [270, 276] on p at bounding box center [368, 279] width 310 height 11
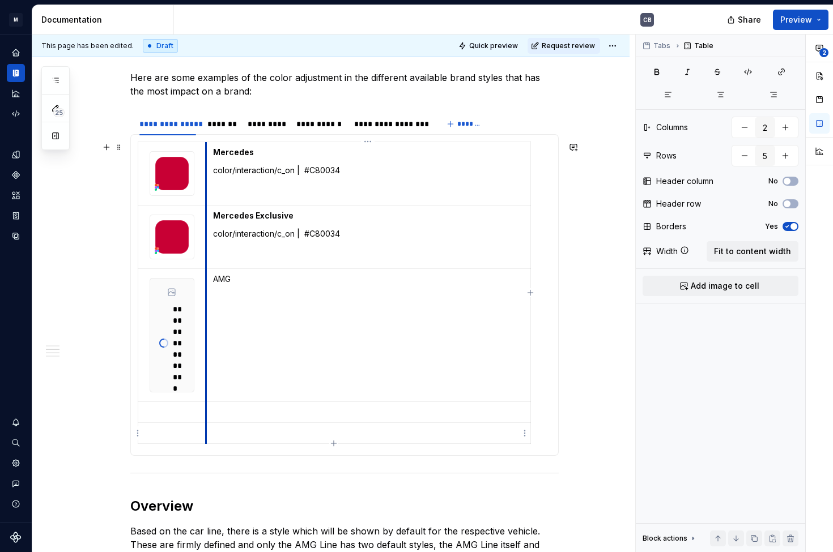
click at [216, 411] on p at bounding box center [368, 412] width 310 height 11
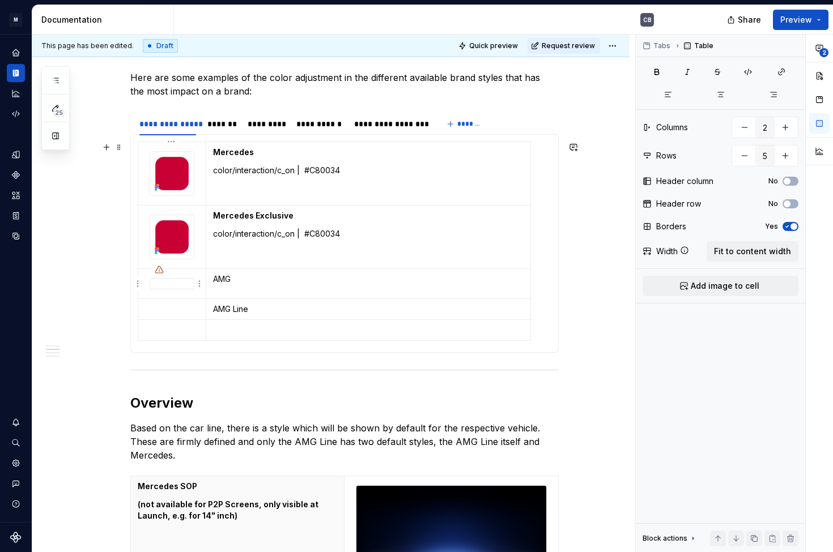
click at [174, 283] on div at bounding box center [172, 283] width 45 height 11
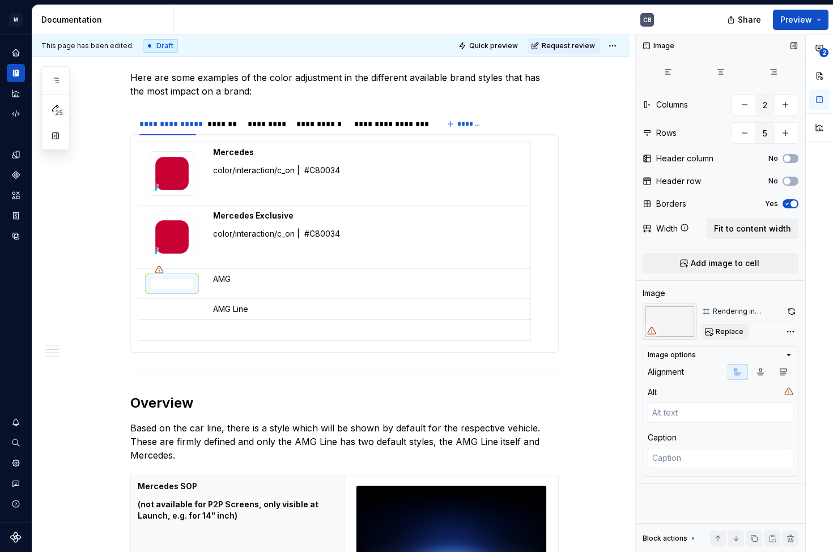
click at [738, 331] on span "Replace" at bounding box center [729, 331] width 28 height 9
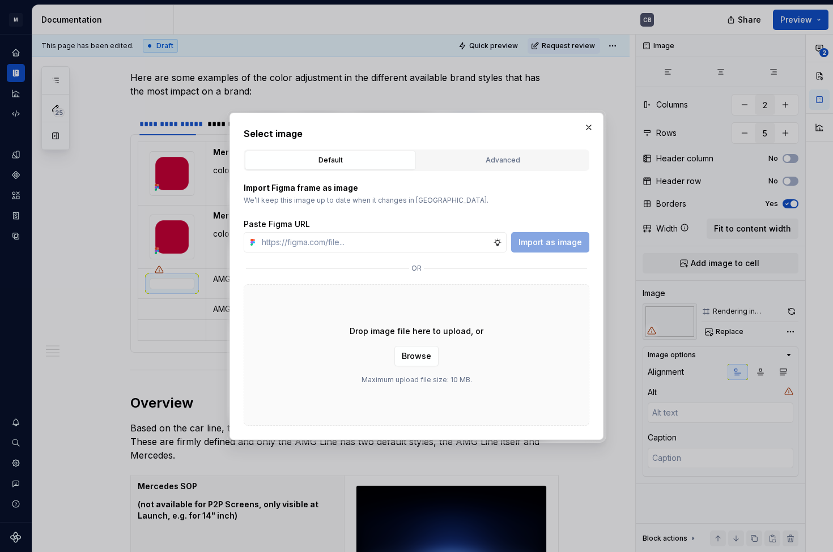
type textarea "*"
type input "https://www.figma.com/design/6xvyLlO4QzLwWHX4BXGB1R/HU-Design-System-Library?no…"
click at [547, 244] on span "Import as image" at bounding box center [549, 242] width 63 height 11
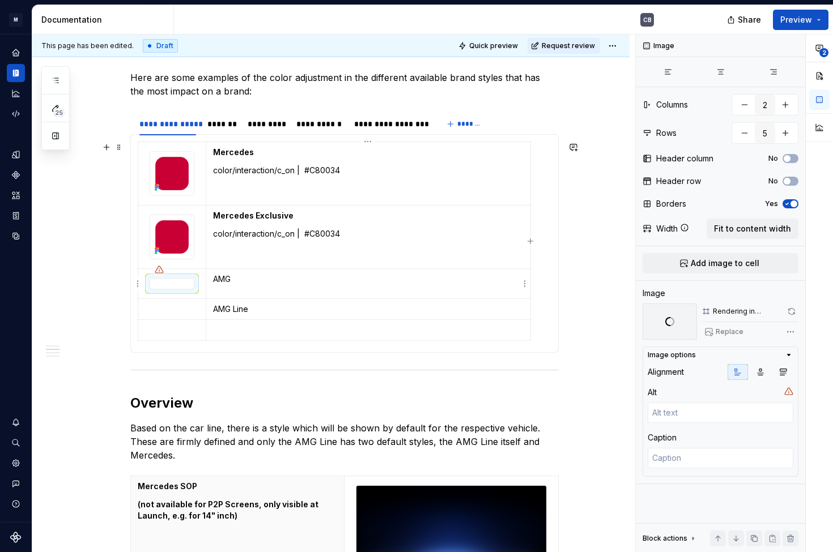
click at [237, 276] on p "AMG" at bounding box center [368, 279] width 310 height 11
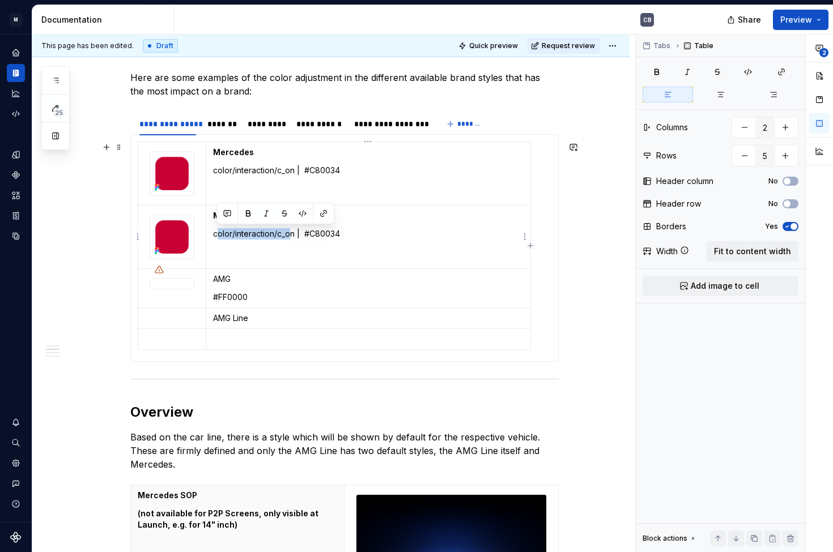
drag, startPoint x: 291, startPoint y: 233, endPoint x: 253, endPoint y: 237, distance: 38.7
click at [216, 237] on p "color/interaction/c_on | #C80034" at bounding box center [368, 233] width 310 height 11
click at [296, 237] on p "color/interaction/c_on | #C80034" at bounding box center [368, 233] width 310 height 11
drag, startPoint x: 296, startPoint y: 235, endPoint x: 214, endPoint y: 238, distance: 82.8
click at [214, 238] on p "color/interaction/c_on | #C80034" at bounding box center [368, 233] width 310 height 11
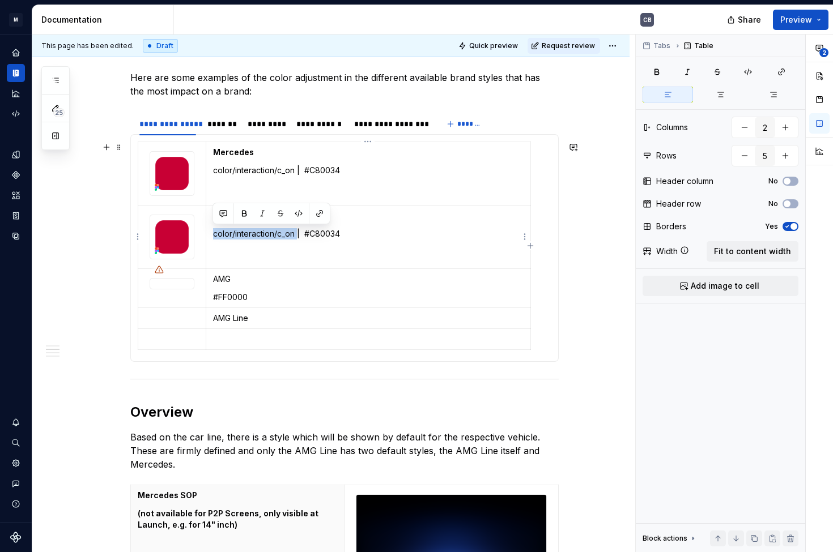
copy p "color/interaction/c_on"
click at [331, 258] on td "Mercedes Exclusive color/interaction/c_on | #C80034" at bounding box center [368, 237] width 325 height 63
click at [211, 297] on td "AMG #FF0000" at bounding box center [368, 288] width 325 height 39
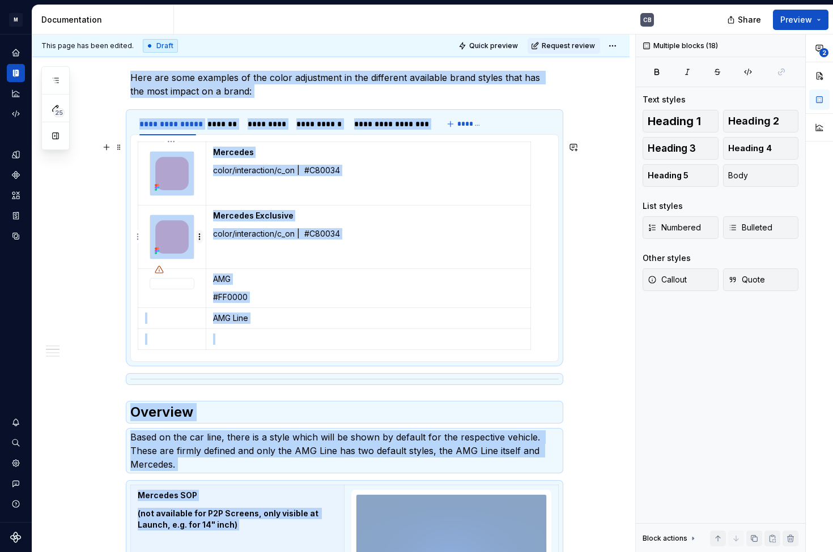
drag, startPoint x: 295, startPoint y: 232, endPoint x: 200, endPoint y: 237, distance: 95.3
click at [200, 237] on body "M MBUX-DesignSystem CB Dataset Default Documentation CB Share Preview 25 Pages …" at bounding box center [416, 276] width 833 height 552
click at [275, 233] on p "color/interaction/c_on | #C80034" at bounding box center [368, 233] width 310 height 11
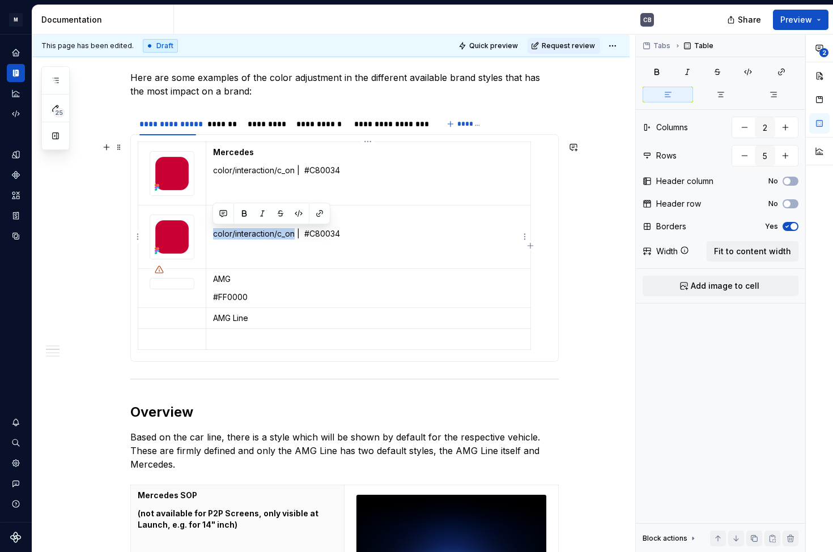
drag, startPoint x: 295, startPoint y: 233, endPoint x: 214, endPoint y: 233, distance: 81.0
click at [214, 233] on p "color/interaction/c_on | #C80034" at bounding box center [368, 233] width 310 height 11
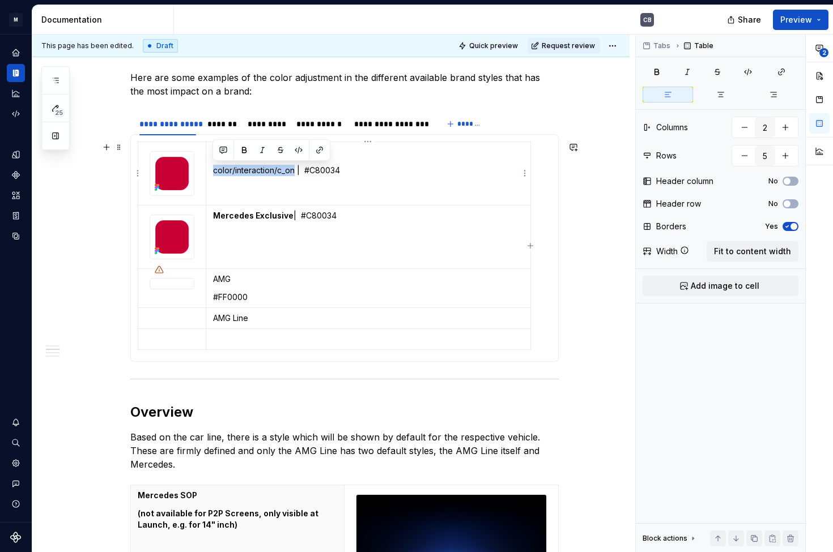
drag, startPoint x: 294, startPoint y: 168, endPoint x: 215, endPoint y: 171, distance: 79.4
click at [215, 171] on p "color/interaction/c_on | #C80034" at bounding box center [368, 170] width 310 height 11
click at [212, 297] on td "AMG #FF0000" at bounding box center [368, 288] width 325 height 39
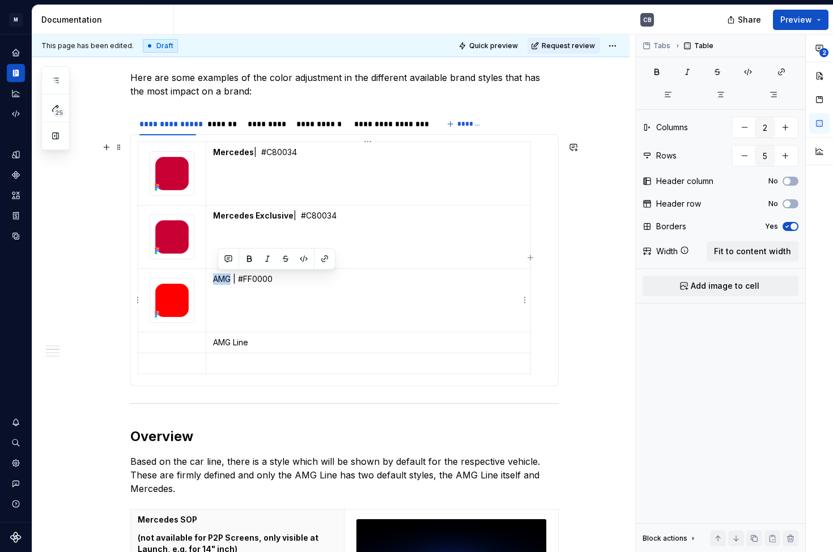
drag, startPoint x: 229, startPoint y: 279, endPoint x: 215, endPoint y: 278, distance: 14.2
click at [215, 278] on p "AMG | #FF0000" at bounding box center [368, 279] width 310 height 11
click at [246, 263] on button "button" at bounding box center [244, 259] width 16 height 16
click at [235, 301] on td "AMG | #FF0000" at bounding box center [368, 300] width 325 height 63
click at [231, 312] on td "AMG | #FF0000" at bounding box center [368, 300] width 325 height 63
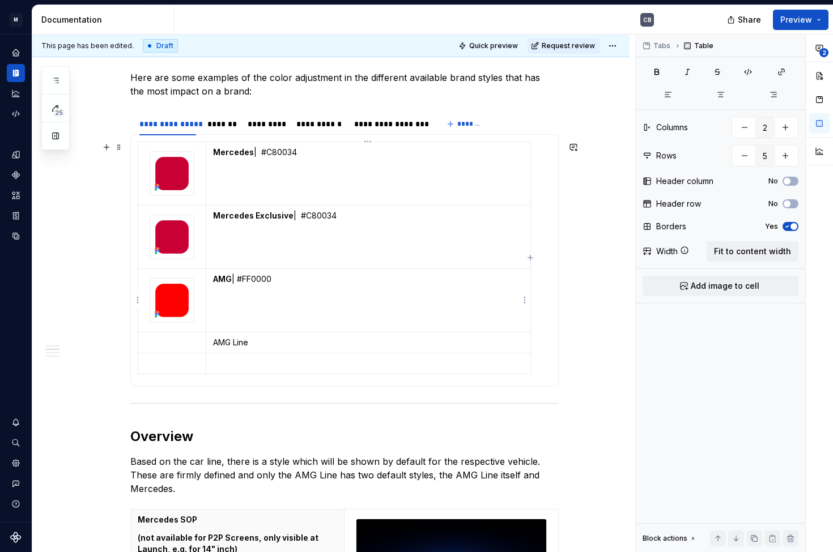
click at [235, 320] on td "AMG | #FF0000" at bounding box center [368, 300] width 325 height 63
click at [331, 150] on p "Mercedes | #C80034" at bounding box center [368, 152] width 310 height 11
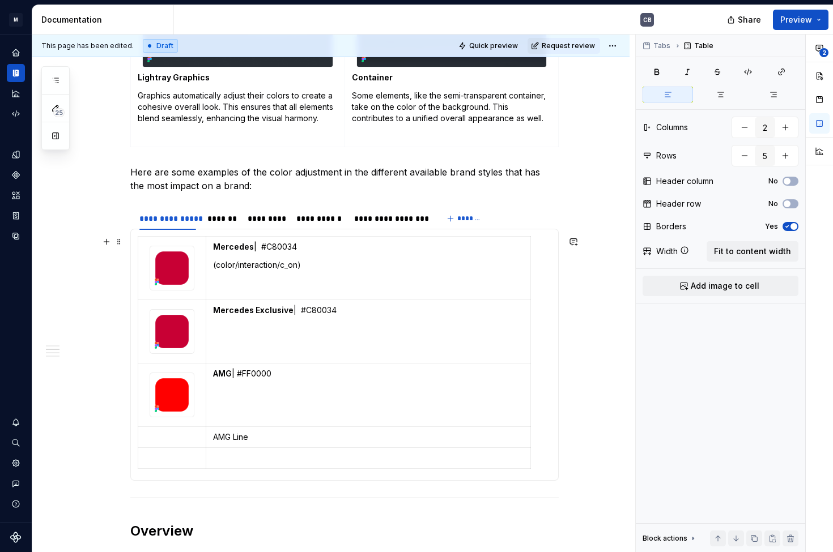
scroll to position [845, 0]
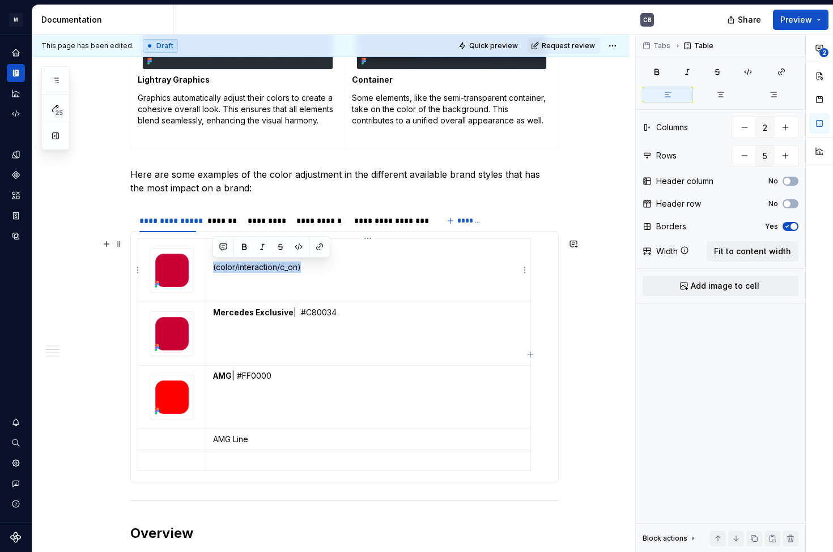
drag, startPoint x: 318, startPoint y: 265, endPoint x: 211, endPoint y: 267, distance: 106.5
click at [211, 267] on td "Mercedes | #C80034 (color/interaction/c_on)" at bounding box center [368, 270] width 325 height 63
click at [258, 352] on td "Mercedes Exclusive | #C80034" at bounding box center [368, 334] width 325 height 63
drag, startPoint x: 245, startPoint y: 338, endPoint x: 241, endPoint y: 332, distance: 6.6
click at [245, 338] on td "Mercedes Exclusive | #C80034" at bounding box center [368, 334] width 325 height 63
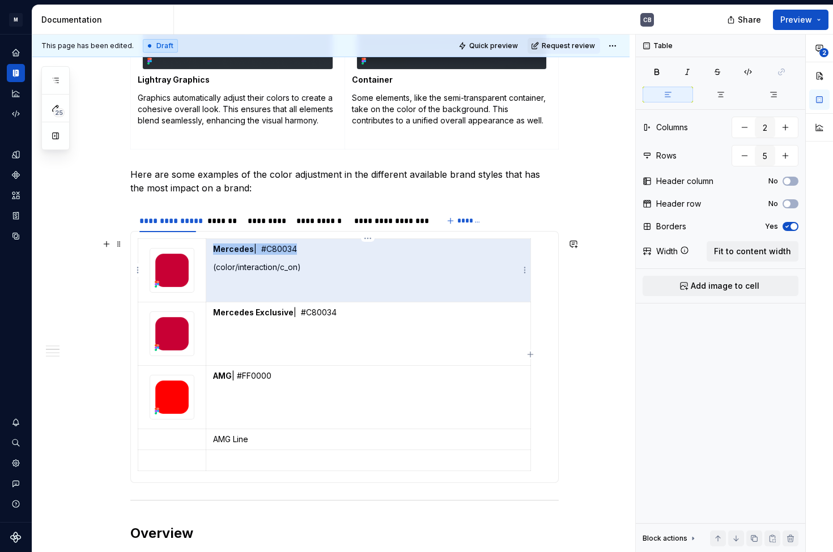
drag, startPoint x: 308, startPoint y: 268, endPoint x: 212, endPoint y: 267, distance: 96.3
click at [212, 267] on td "Mercedes | #C80034 (color/interaction/c_on)" at bounding box center [368, 270] width 325 height 63
click at [233, 268] on p "(color/interaction/c_on)" at bounding box center [368, 267] width 310 height 11
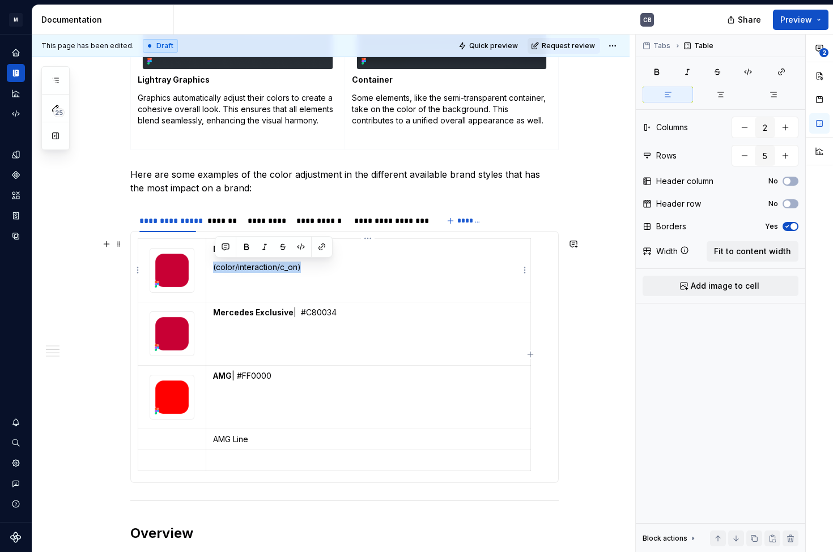
drag, startPoint x: 297, startPoint y: 265, endPoint x: 214, endPoint y: 264, distance: 83.3
click at [214, 264] on p "(color/interaction/c_on)" at bounding box center [368, 267] width 310 height 11
copy p "(color/interaction/c_on)"
click at [228, 329] on td "Mercedes Exclusive | #C80034" at bounding box center [368, 334] width 325 height 63
click at [225, 385] on td "AMG | #FF0000" at bounding box center [368, 397] width 325 height 63
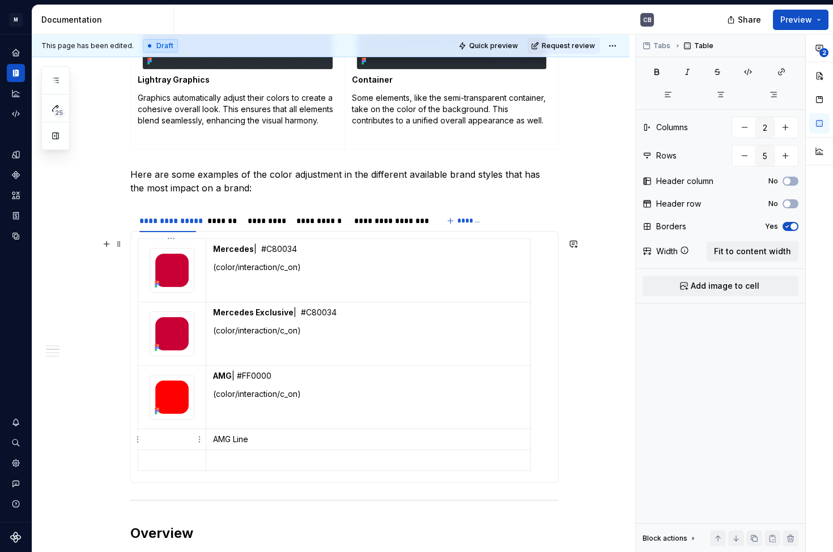
click at [154, 448] on td at bounding box center [172, 439] width 68 height 21
click at [198, 440] on html "M MBUX-DesignSystem CB Dataset Default Documentation CB Share Preview 25 Pages …" at bounding box center [416, 276] width 833 height 552
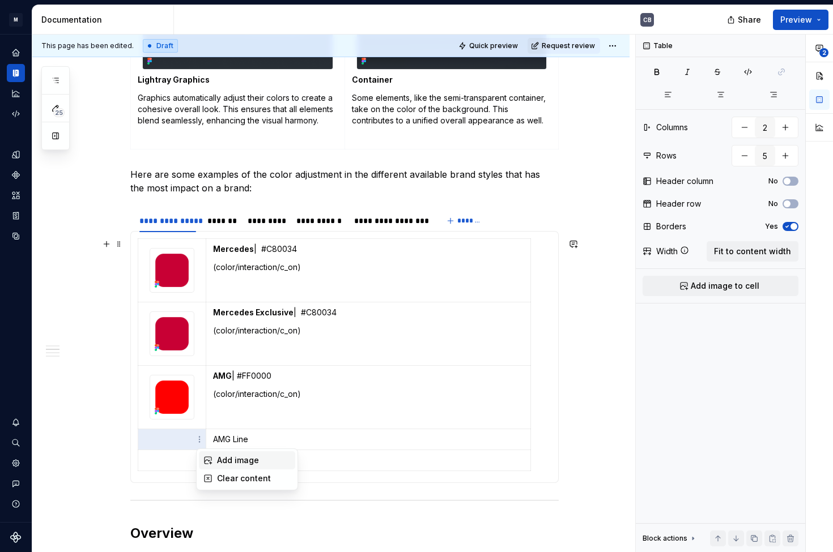
click at [232, 456] on div "Add image" at bounding box center [254, 460] width 74 height 11
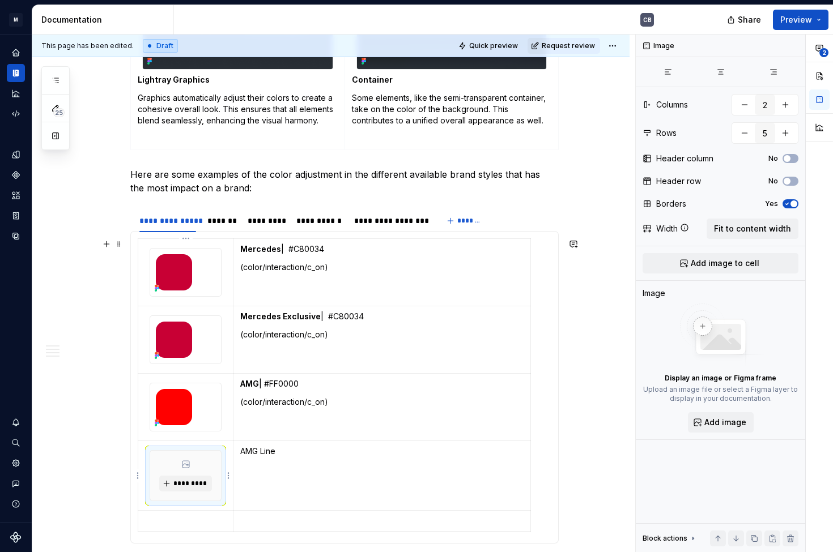
type textarea "*"
click at [193, 475] on div "*********" at bounding box center [186, 476] width 72 height 50
click at [192, 482] on span "*********" at bounding box center [190, 483] width 35 height 9
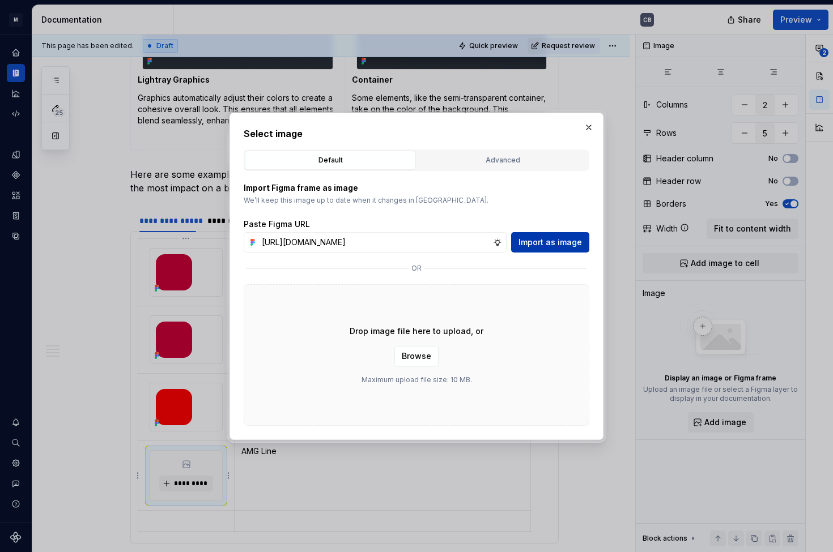
type input "https://www.figma.com/design/6xvyLlO4QzLwWHX4BXGB1R/HU-Design-System-Library?no…"
click at [536, 244] on span "Import as image" at bounding box center [549, 242] width 63 height 11
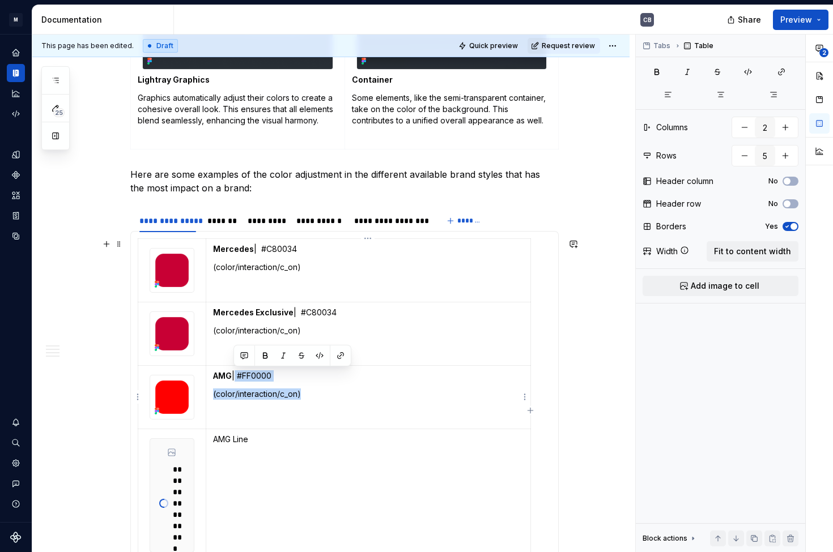
drag, startPoint x: 281, startPoint y: 391, endPoint x: 233, endPoint y: 374, distance: 50.3
click at [233, 374] on td "AMG | #FF0000 (color/interaction/c_on)" at bounding box center [368, 397] width 325 height 63
click at [266, 437] on p "AMG Line" at bounding box center [368, 439] width 310 height 11
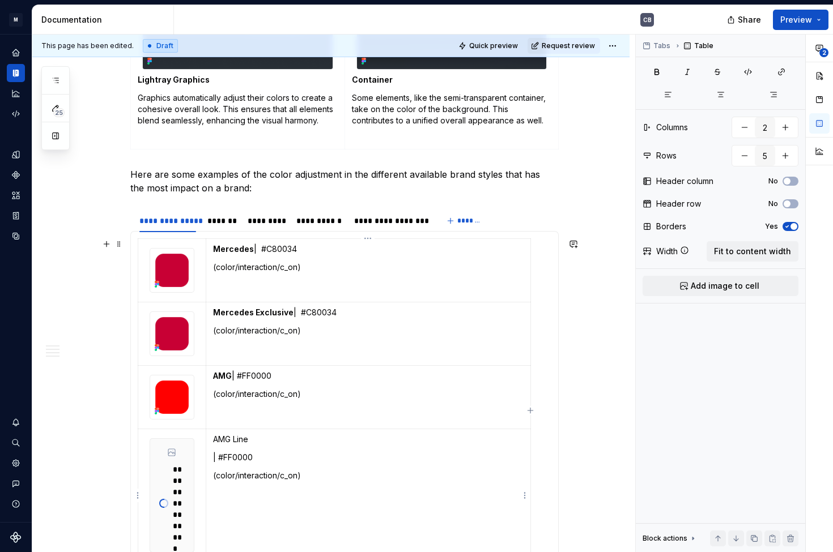
click at [213, 453] on p "| #FF0000" at bounding box center [368, 457] width 310 height 11
drag, startPoint x: 249, startPoint y: 441, endPoint x: 212, endPoint y: 440, distance: 36.9
click at [213, 440] on p "AMG Line | #FF0000" at bounding box center [368, 439] width 310 height 11
click at [240, 419] on button "button" at bounding box center [244, 419] width 16 height 16
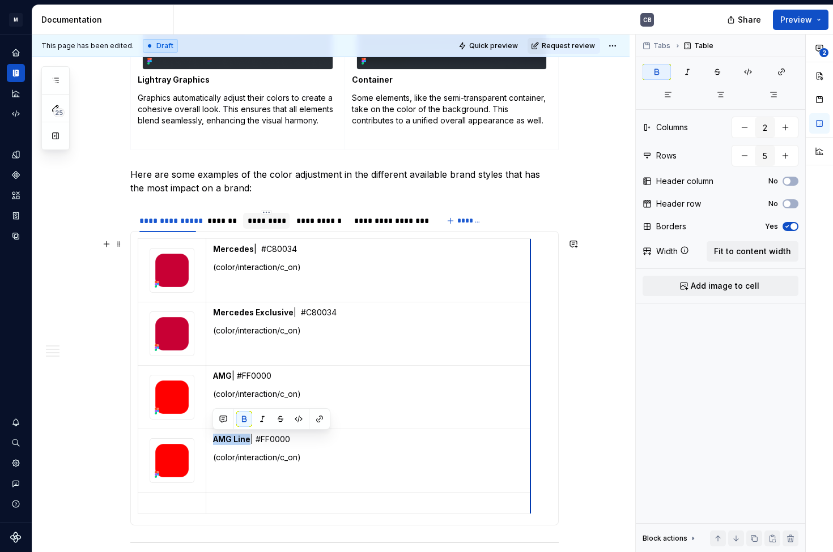
scroll to position [834, 0]
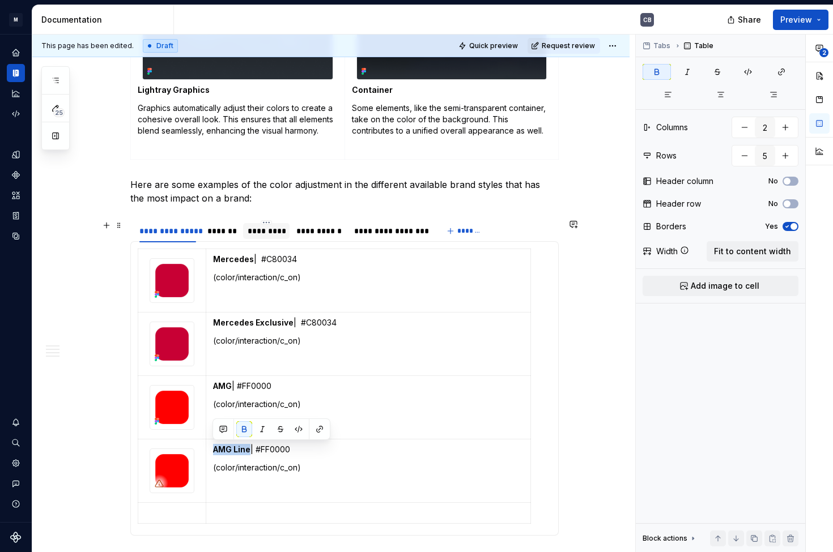
click at [267, 231] on div "*********" at bounding box center [266, 230] width 37 height 11
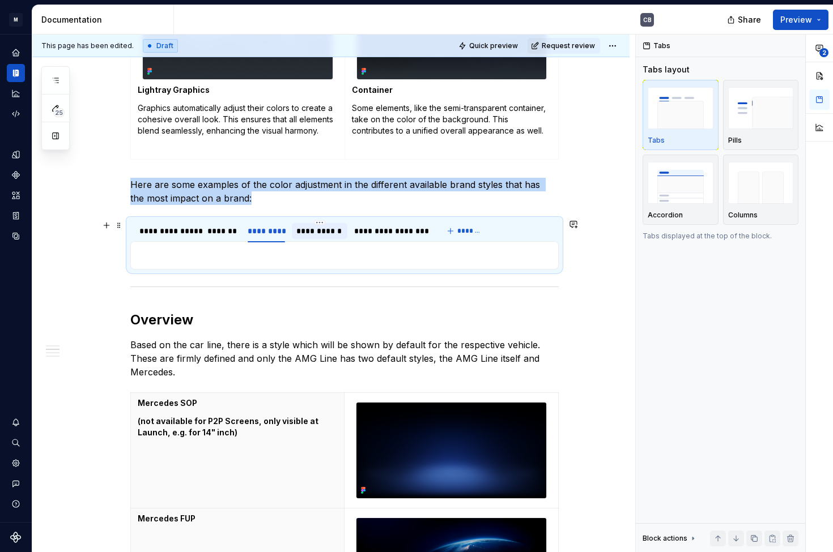
click at [318, 227] on div "**********" at bounding box center [319, 230] width 46 height 11
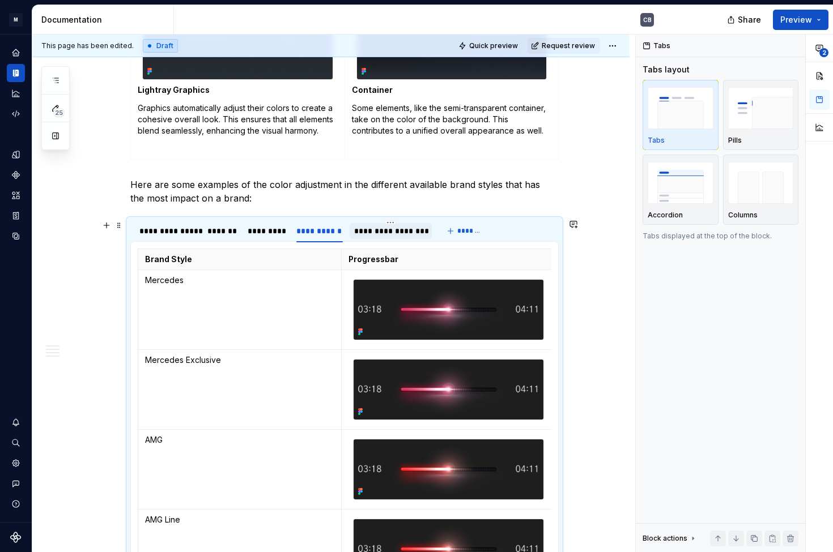
click at [394, 228] on div "**********" at bounding box center [390, 230] width 73 height 11
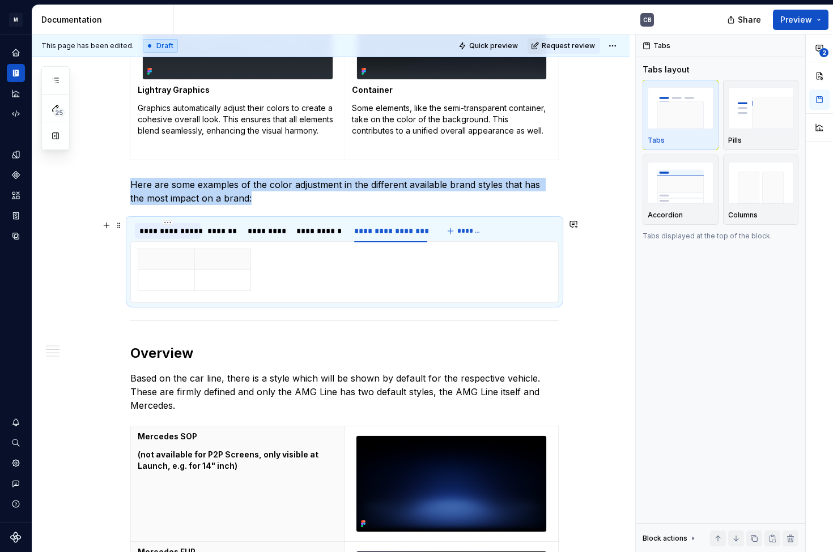
click at [158, 231] on div "**********" at bounding box center [167, 230] width 57 height 11
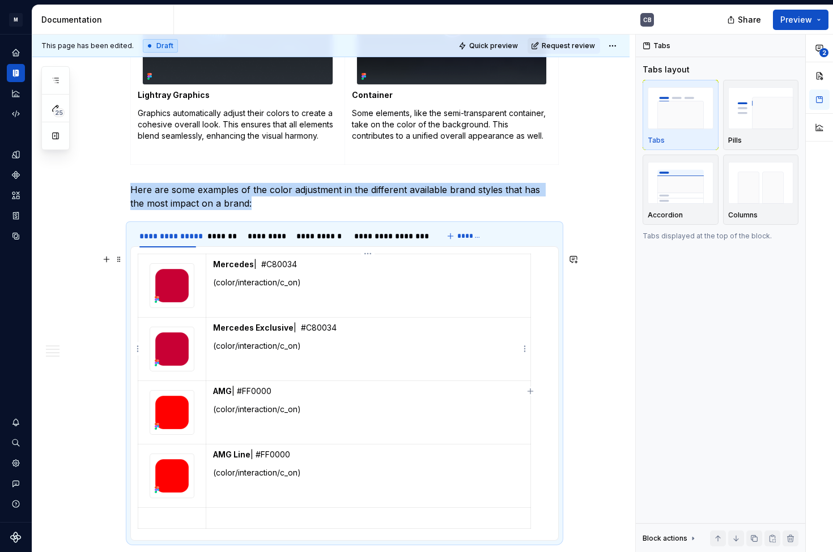
scroll to position [1101, 0]
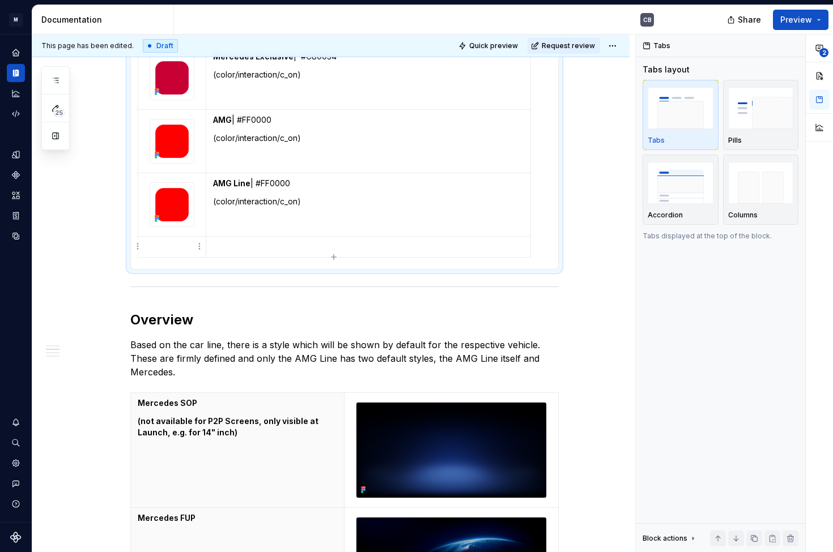
click at [179, 245] on p at bounding box center [172, 246] width 54 height 11
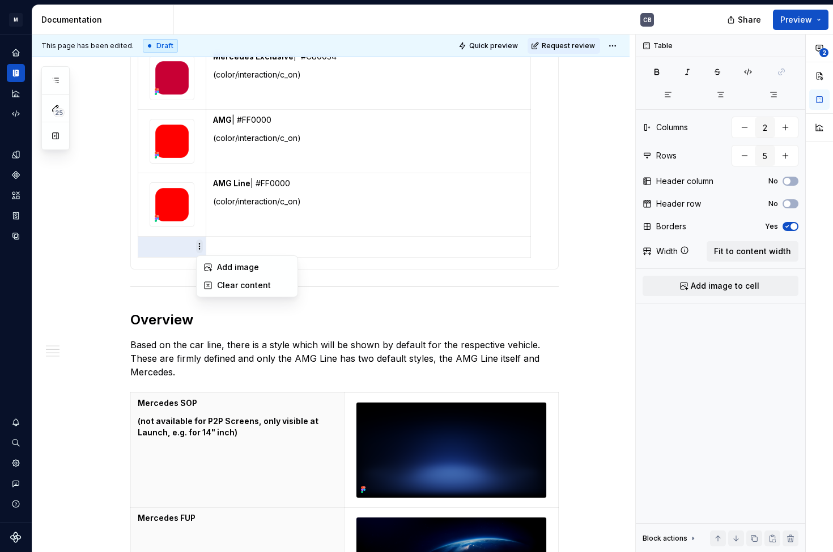
click at [199, 247] on html "M MBUX-DesignSystem CB Dataset Default Documentation CB Share Preview 25 Pages …" at bounding box center [416, 276] width 833 height 552
click at [229, 267] on div "Add image" at bounding box center [254, 267] width 74 height 11
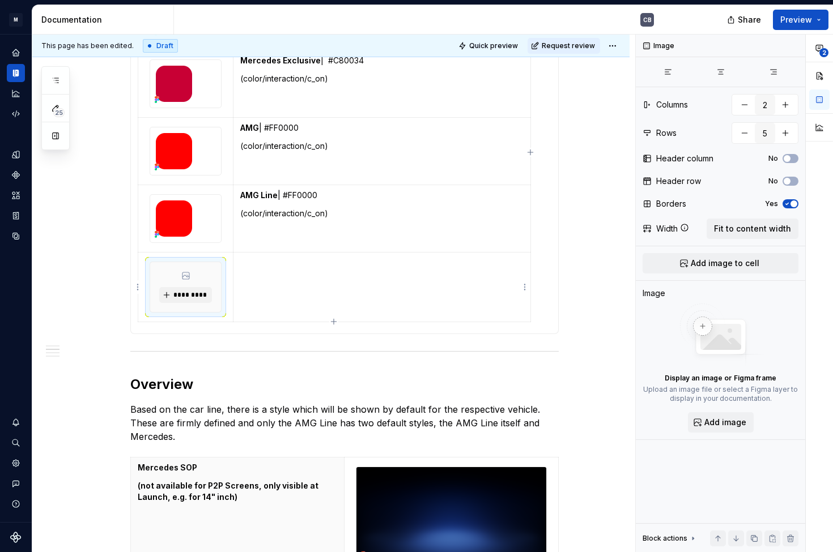
type textarea "*"
click at [189, 292] on span "*********" at bounding box center [190, 295] width 35 height 9
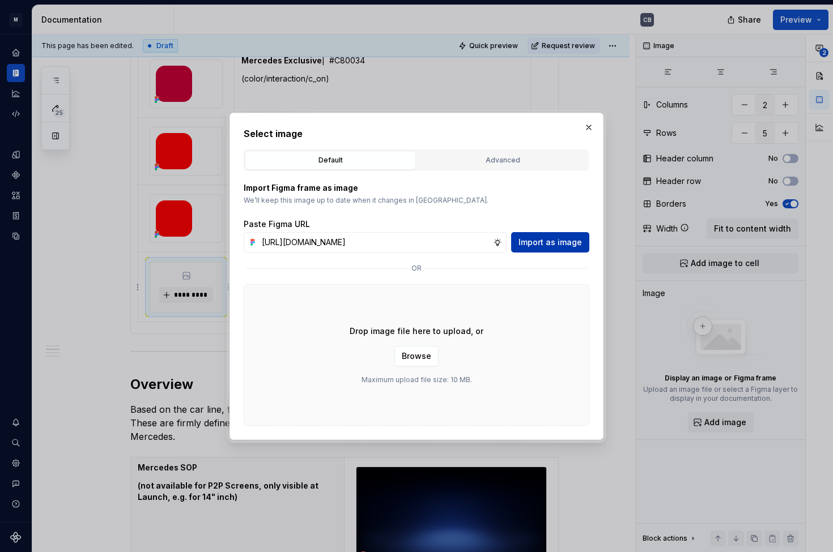
type input "https://www.figma.com/design/6xvyLlO4QzLwWHX4BXGB1R/HU-Design-System-Library?no…"
click at [542, 238] on span "Import as image" at bounding box center [549, 242] width 63 height 11
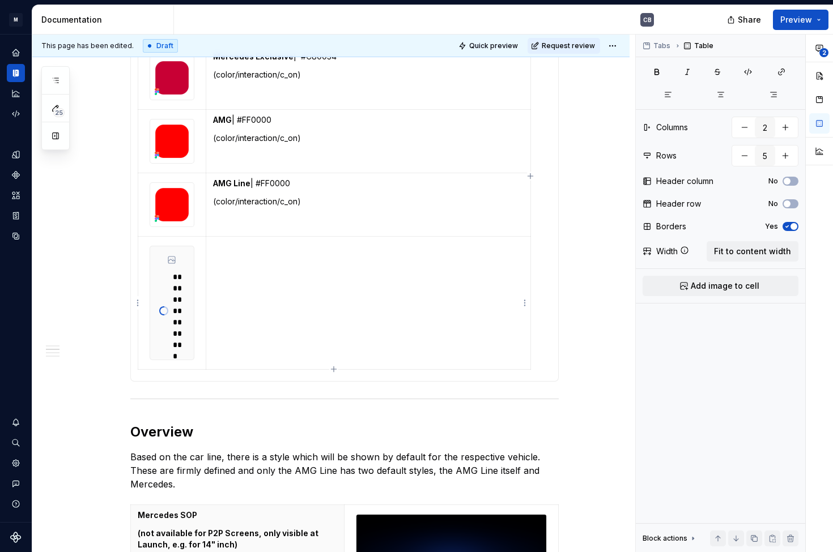
click at [282, 261] on td at bounding box center [368, 303] width 325 height 133
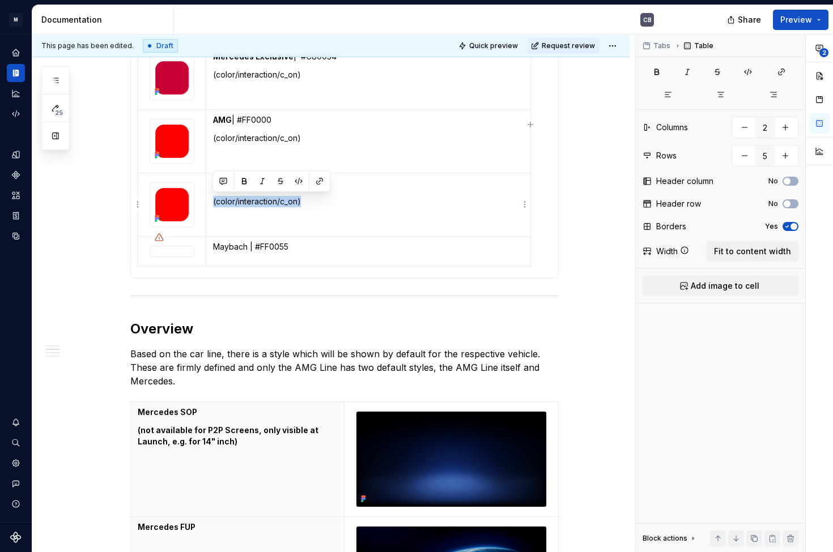
drag, startPoint x: 325, startPoint y: 203, endPoint x: 211, endPoint y: 203, distance: 113.3
click at [211, 203] on td "AMG Line | #FF0000 (color/interaction/c_on)" at bounding box center [368, 204] width 325 height 63
copy p "(color/interaction/c_on)"
click at [217, 258] on td "Maybach | #FF0055" at bounding box center [368, 251] width 325 height 30
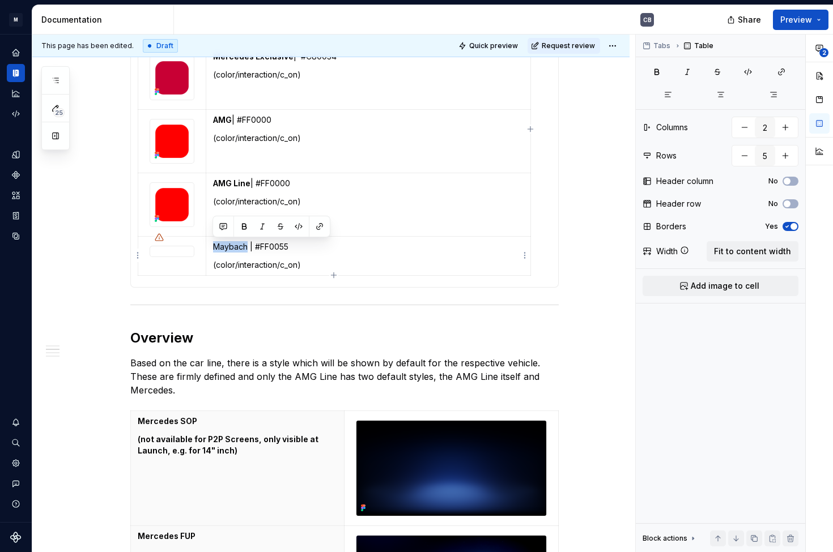
drag, startPoint x: 245, startPoint y: 245, endPoint x: 214, endPoint y: 246, distance: 31.7
click at [214, 246] on p "Maybach | #FF0055" at bounding box center [368, 246] width 310 height 11
click at [242, 229] on button "button" at bounding box center [244, 227] width 16 height 16
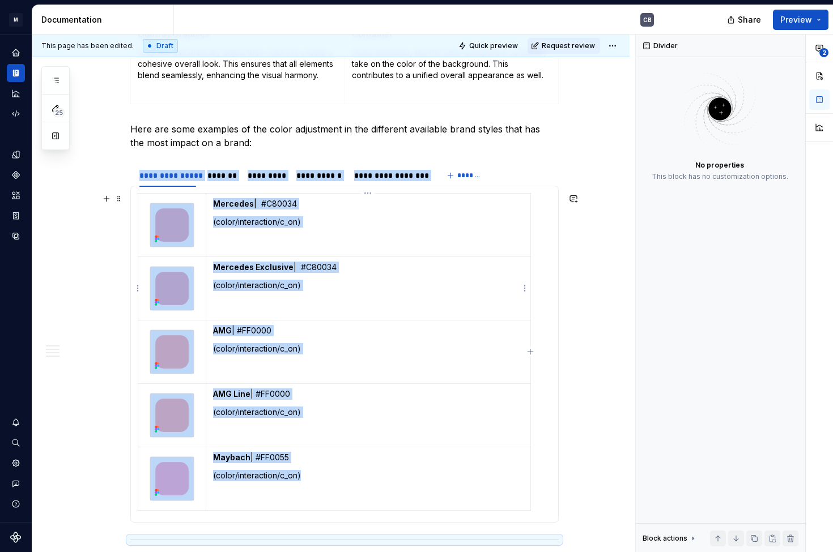
scroll to position [875, 0]
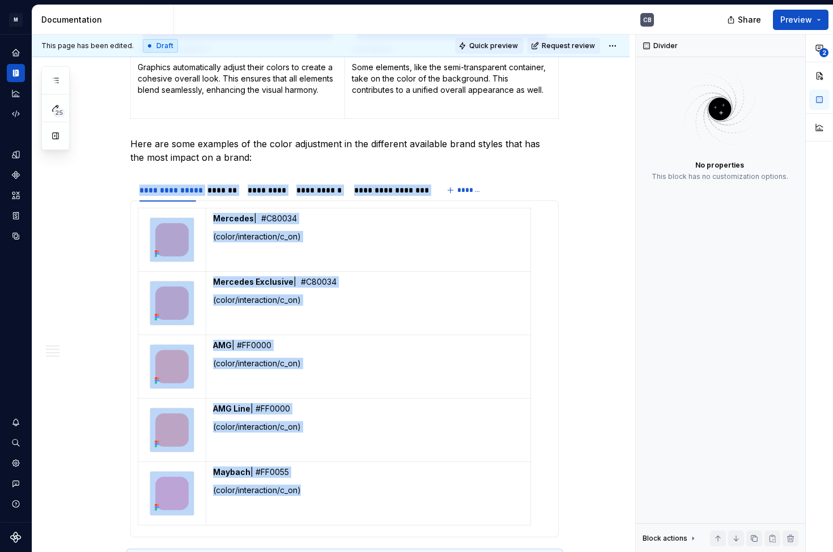
click at [488, 43] on span "Quick preview" at bounding box center [493, 45] width 49 height 9
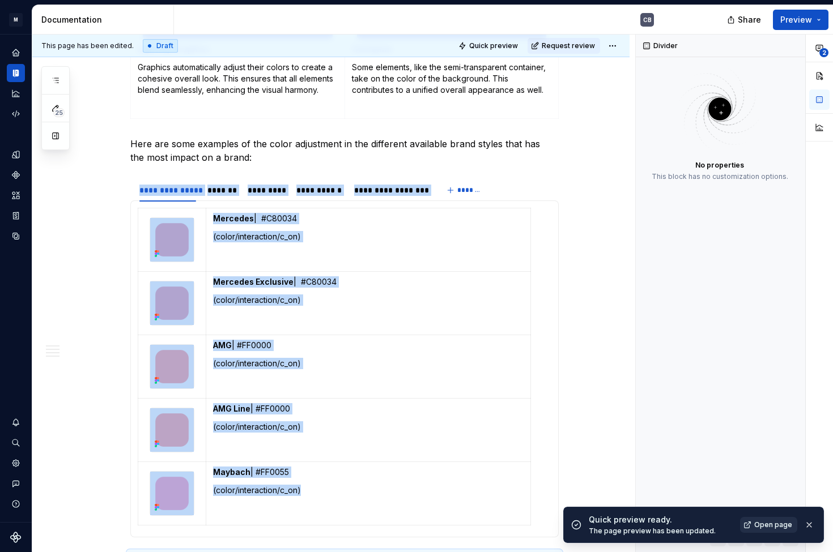
click at [765, 526] on span "Open page" at bounding box center [773, 525] width 38 height 9
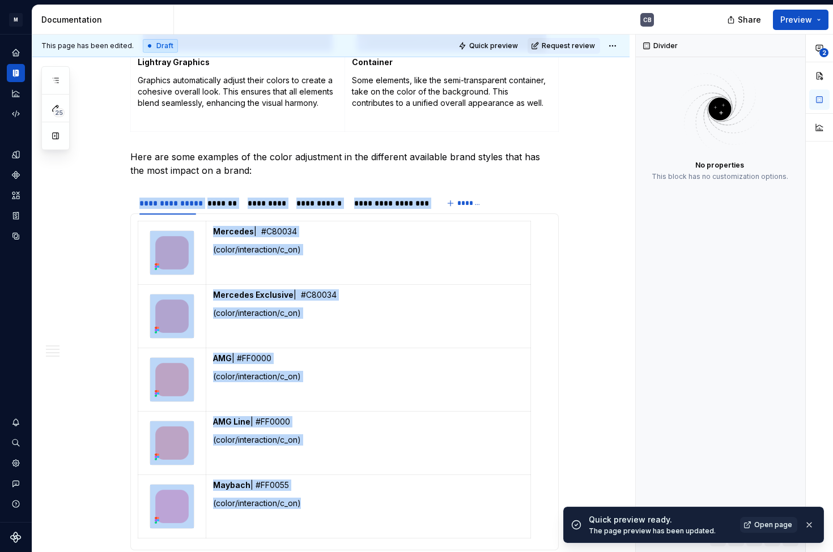
scroll to position [664, 0]
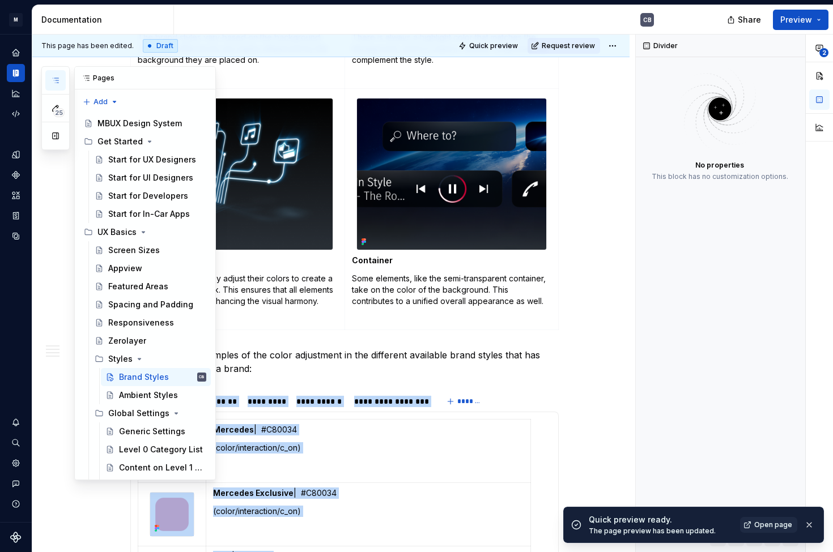
click at [58, 84] on icon "button" at bounding box center [55, 80] width 9 height 9
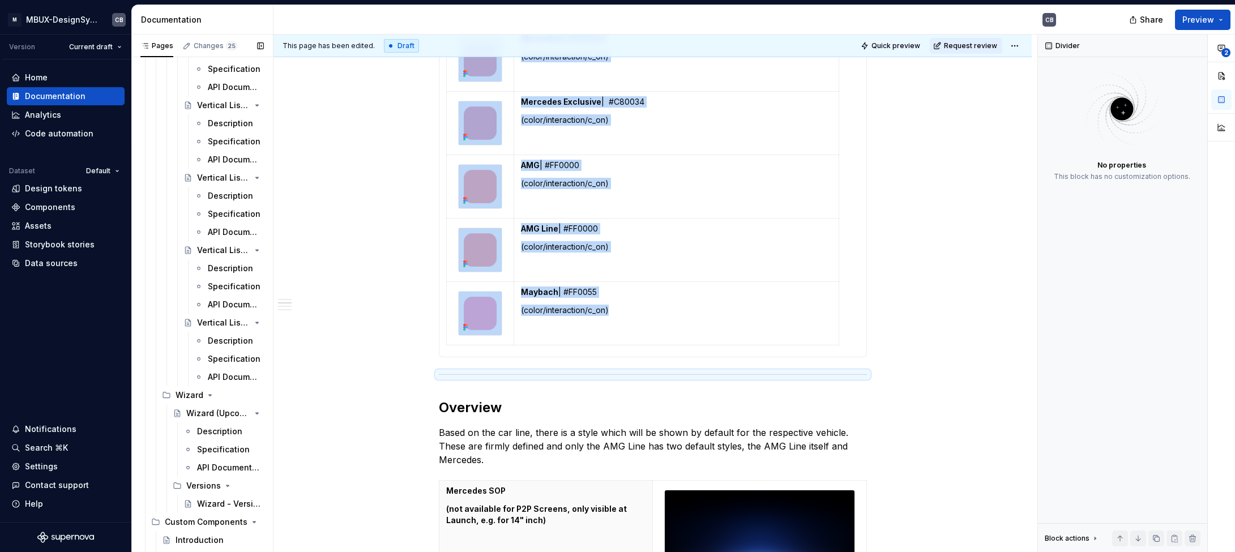
scroll to position [23089, 0]
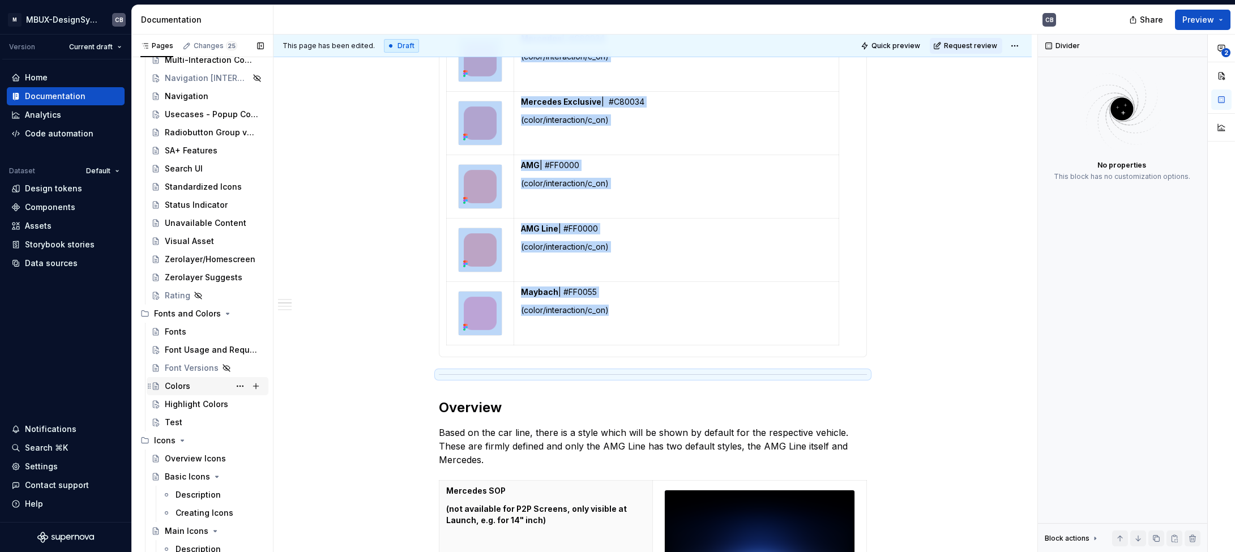
click at [197, 383] on div "Colors" at bounding box center [214, 386] width 99 height 16
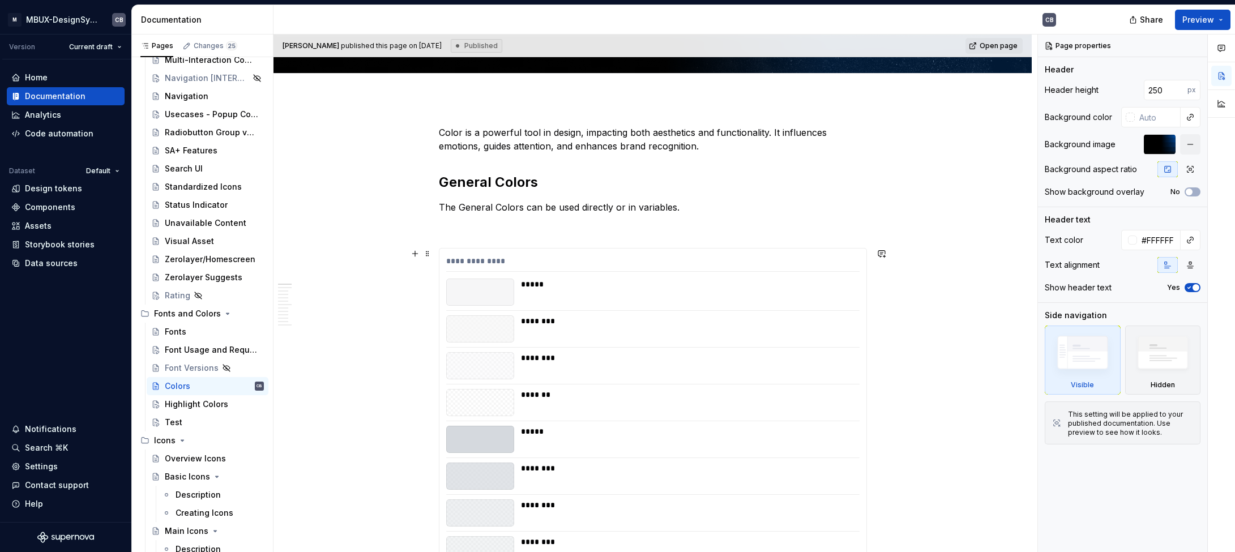
scroll to position [321, 0]
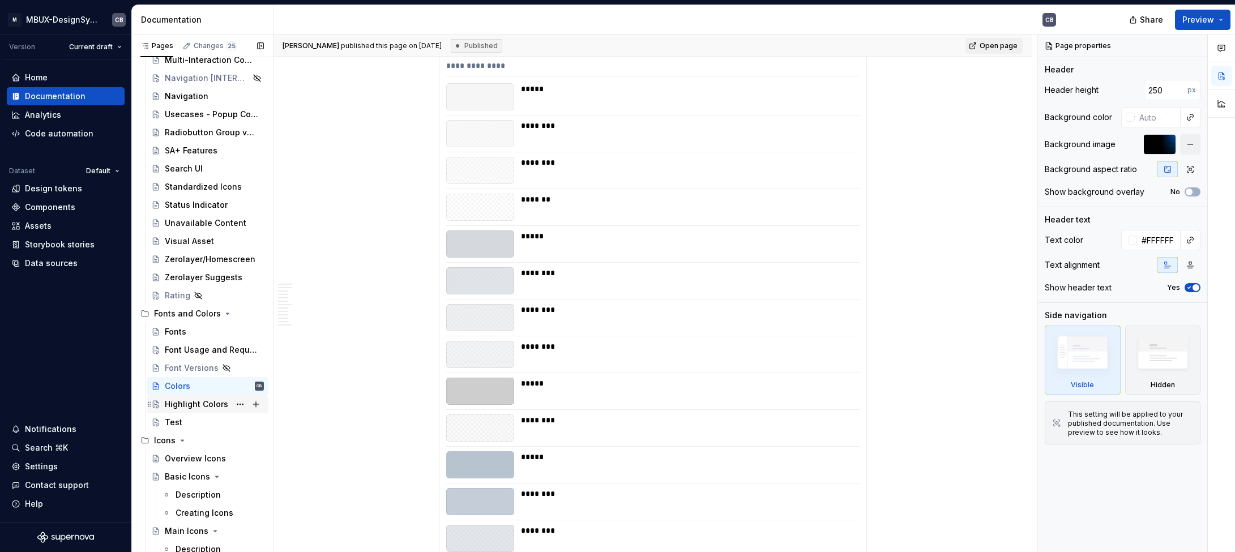
click at [203, 402] on div "Highlight Colors" at bounding box center [196, 404] width 63 height 11
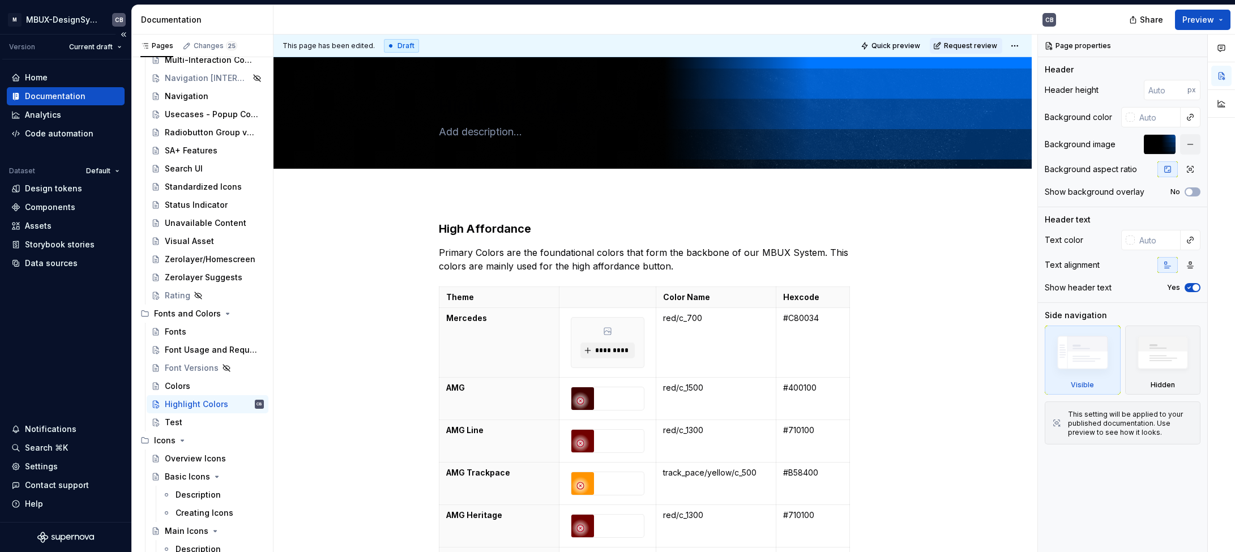
type textarea "*"
